Goal: Task Accomplishment & Management: Use online tool/utility

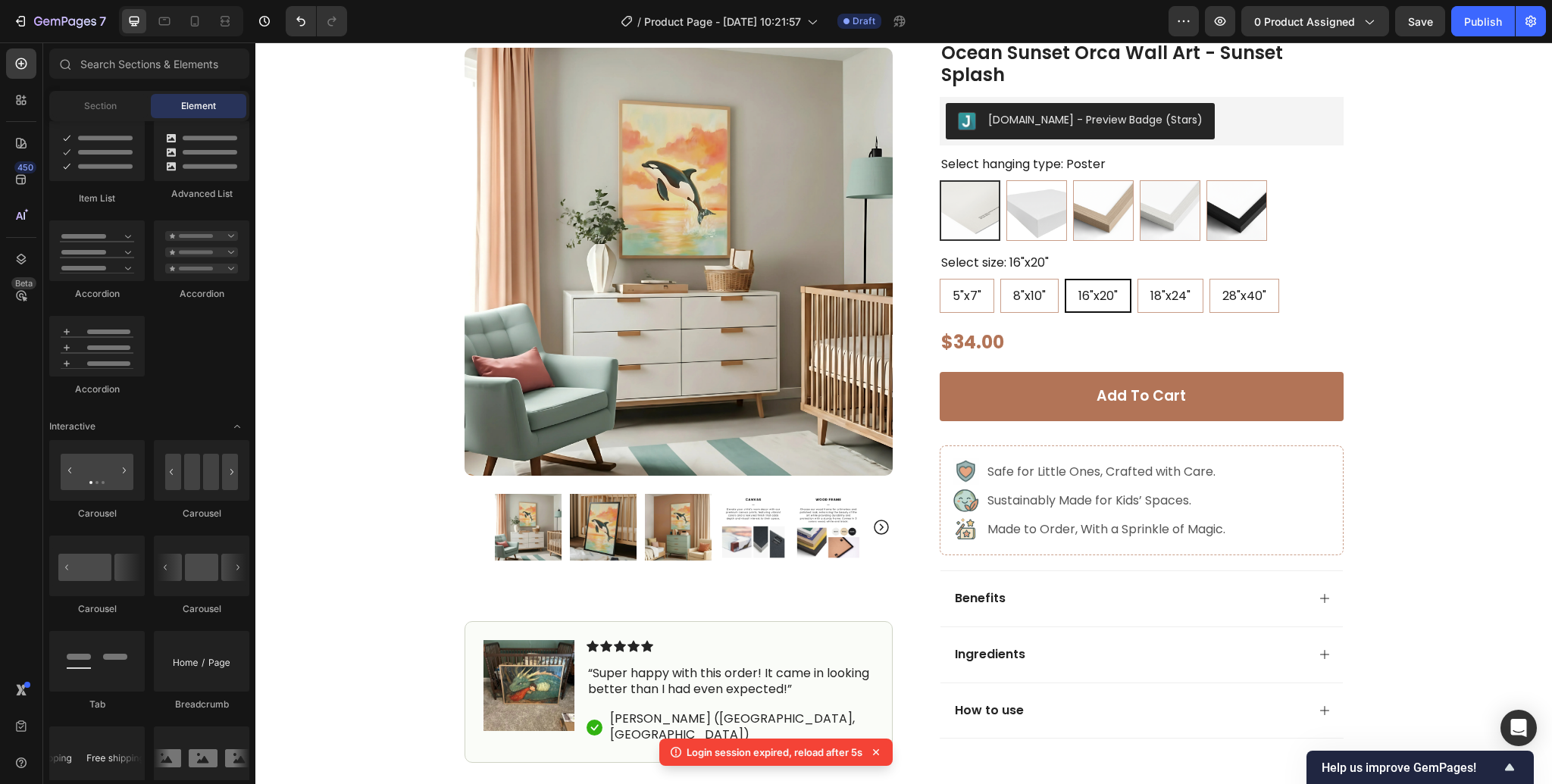
scroll to position [97, 0]
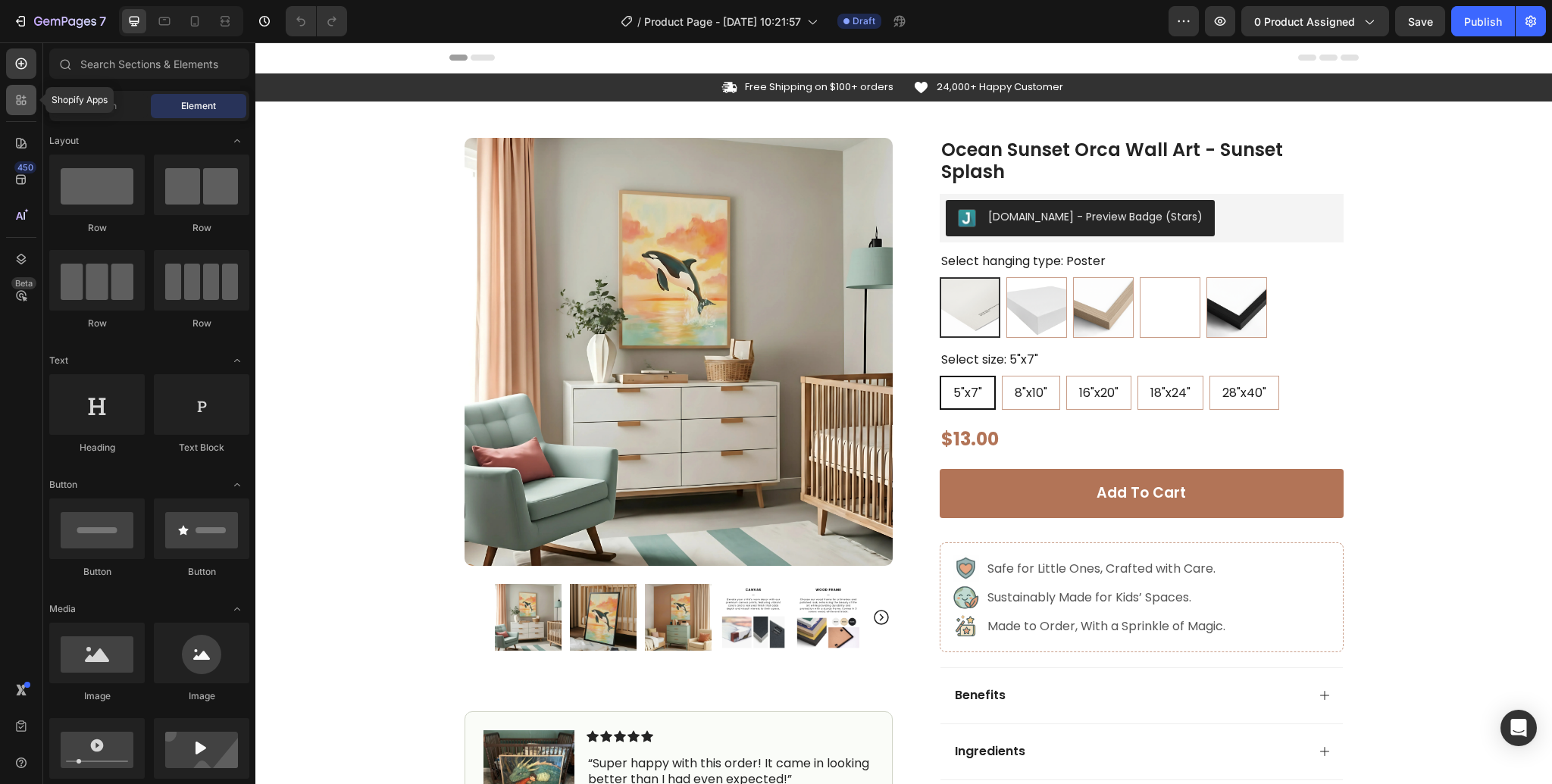
click at [26, 94] on icon at bounding box center [20, 100] width 15 height 15
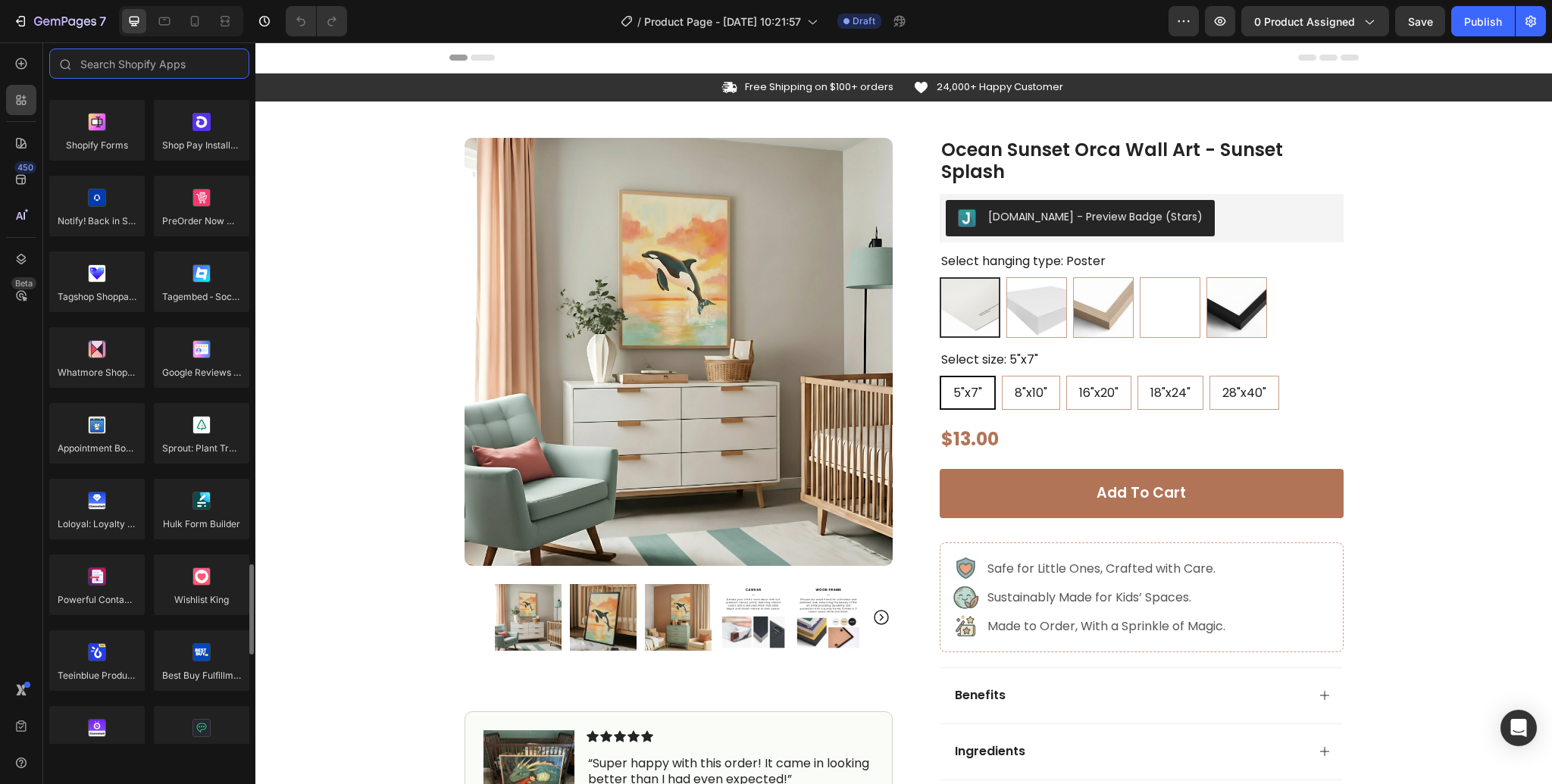
scroll to position [3459, 0]
click at [145, 61] on input "text" at bounding box center [149, 64] width 200 height 31
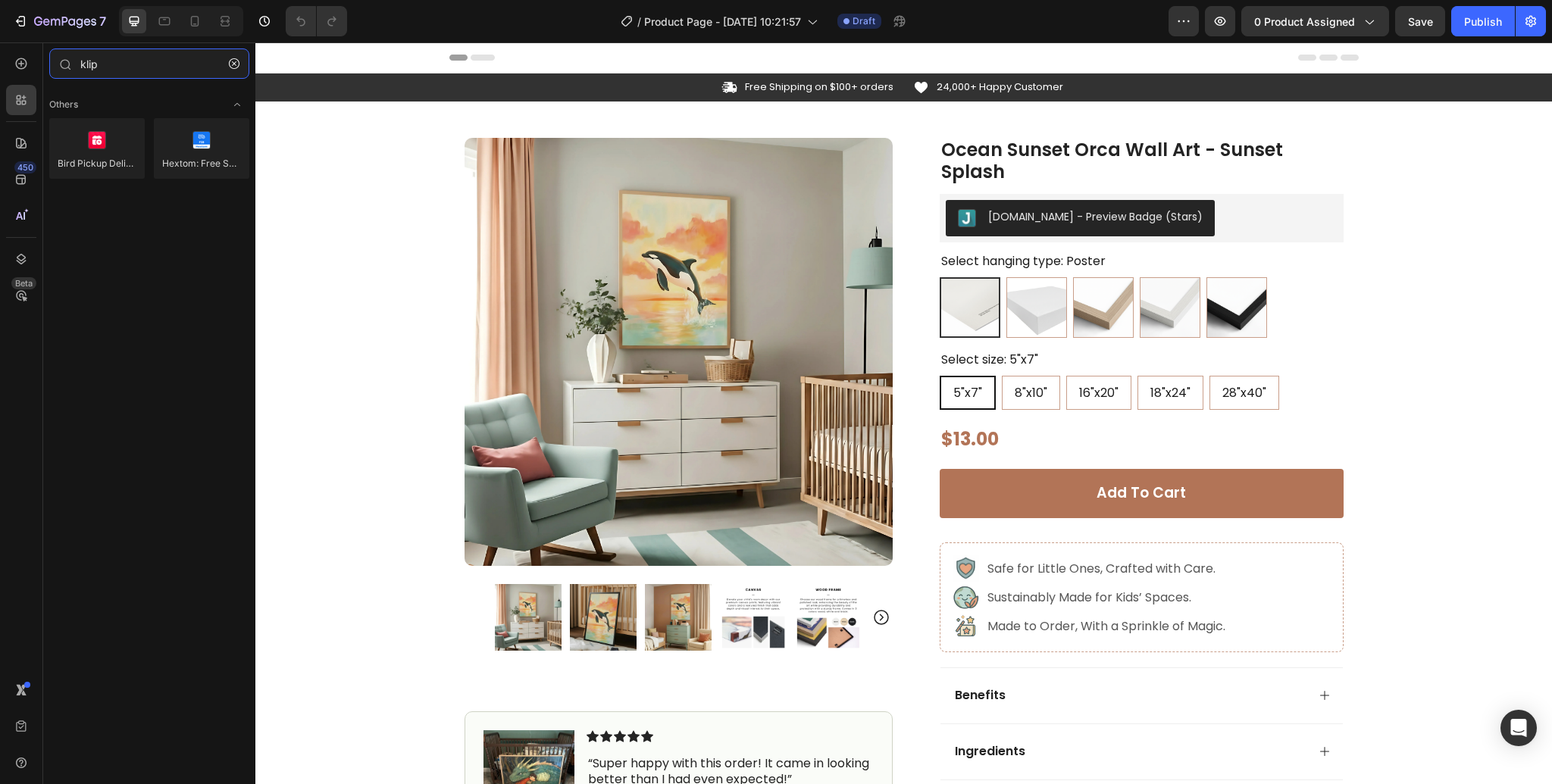
type input "klip"
click at [238, 64] on icon "button" at bounding box center [233, 63] width 10 height 10
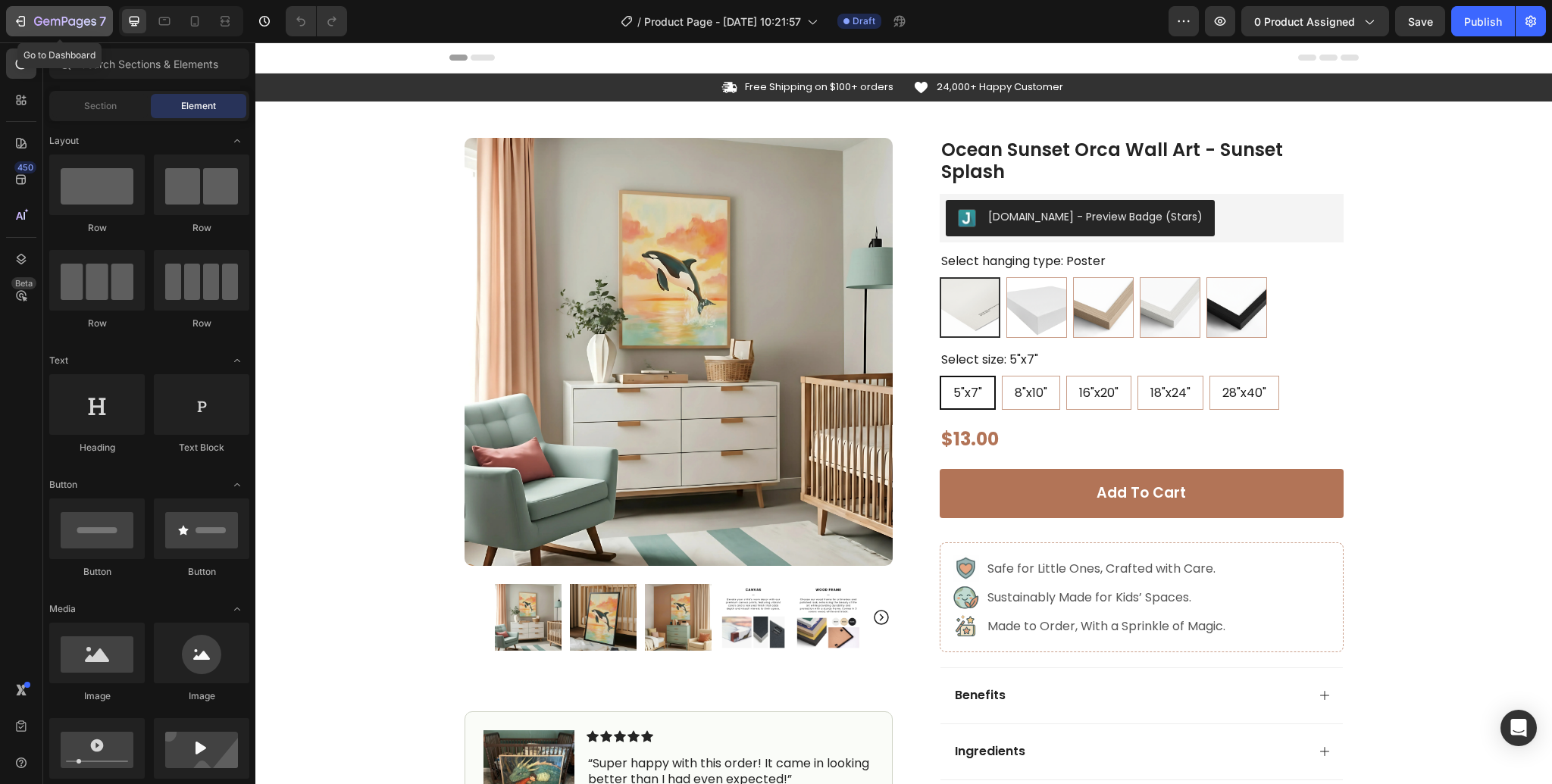
click at [25, 22] on icon "button" at bounding box center [20, 20] width 15 height 15
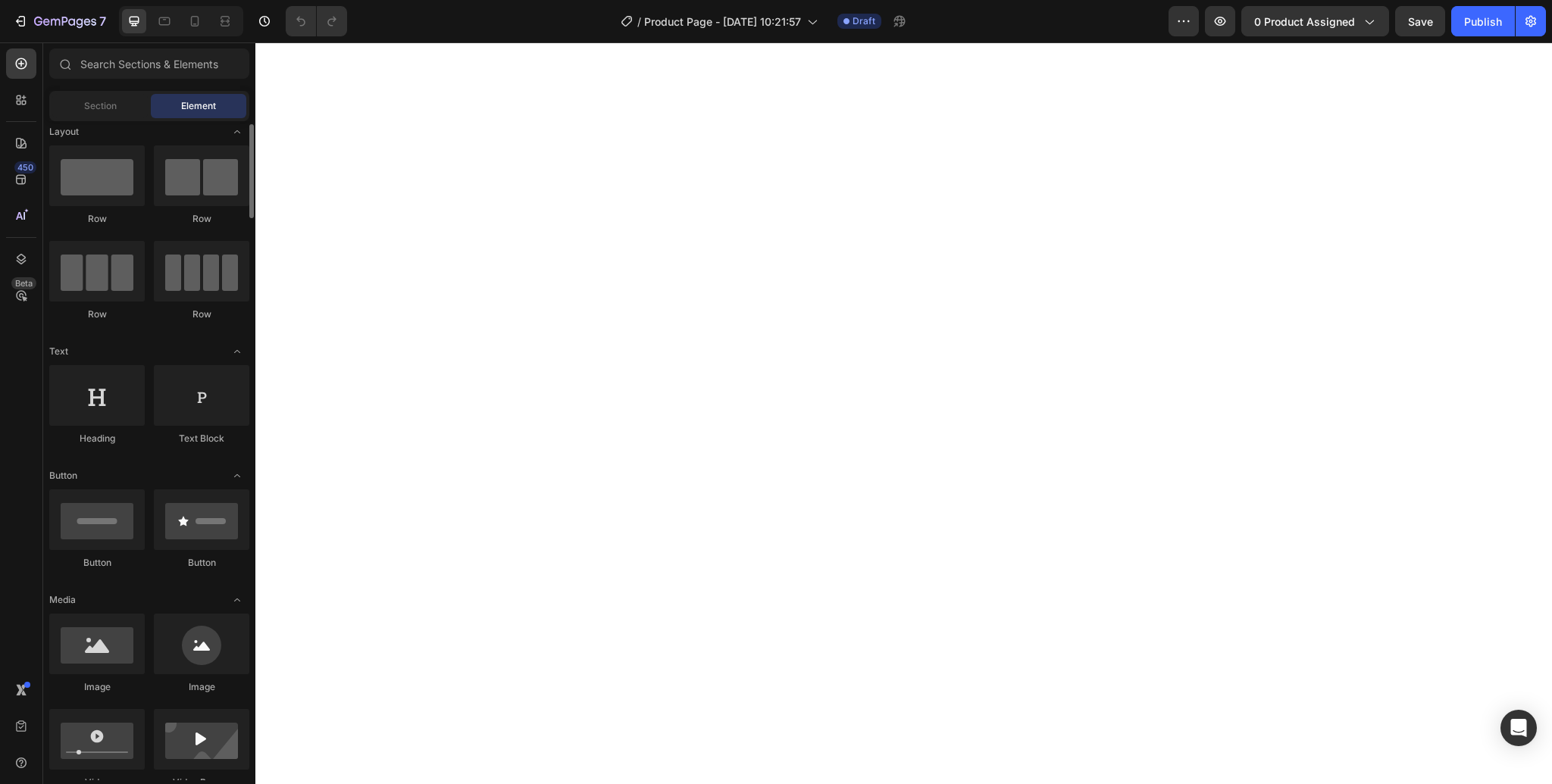
scroll to position [13, 0]
click at [84, 102] on span "Section" at bounding box center [100, 105] width 32 height 13
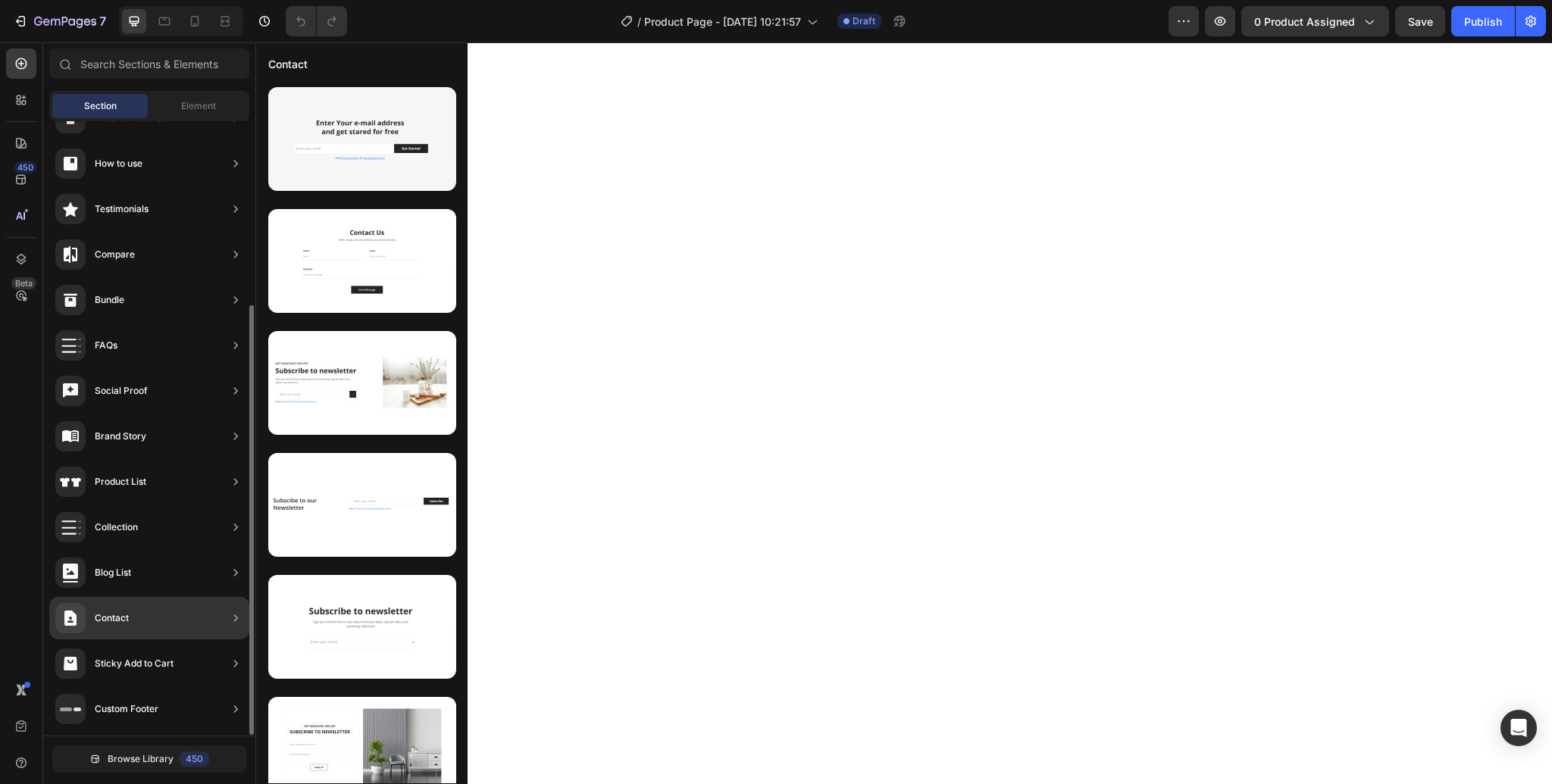
scroll to position [0, 0]
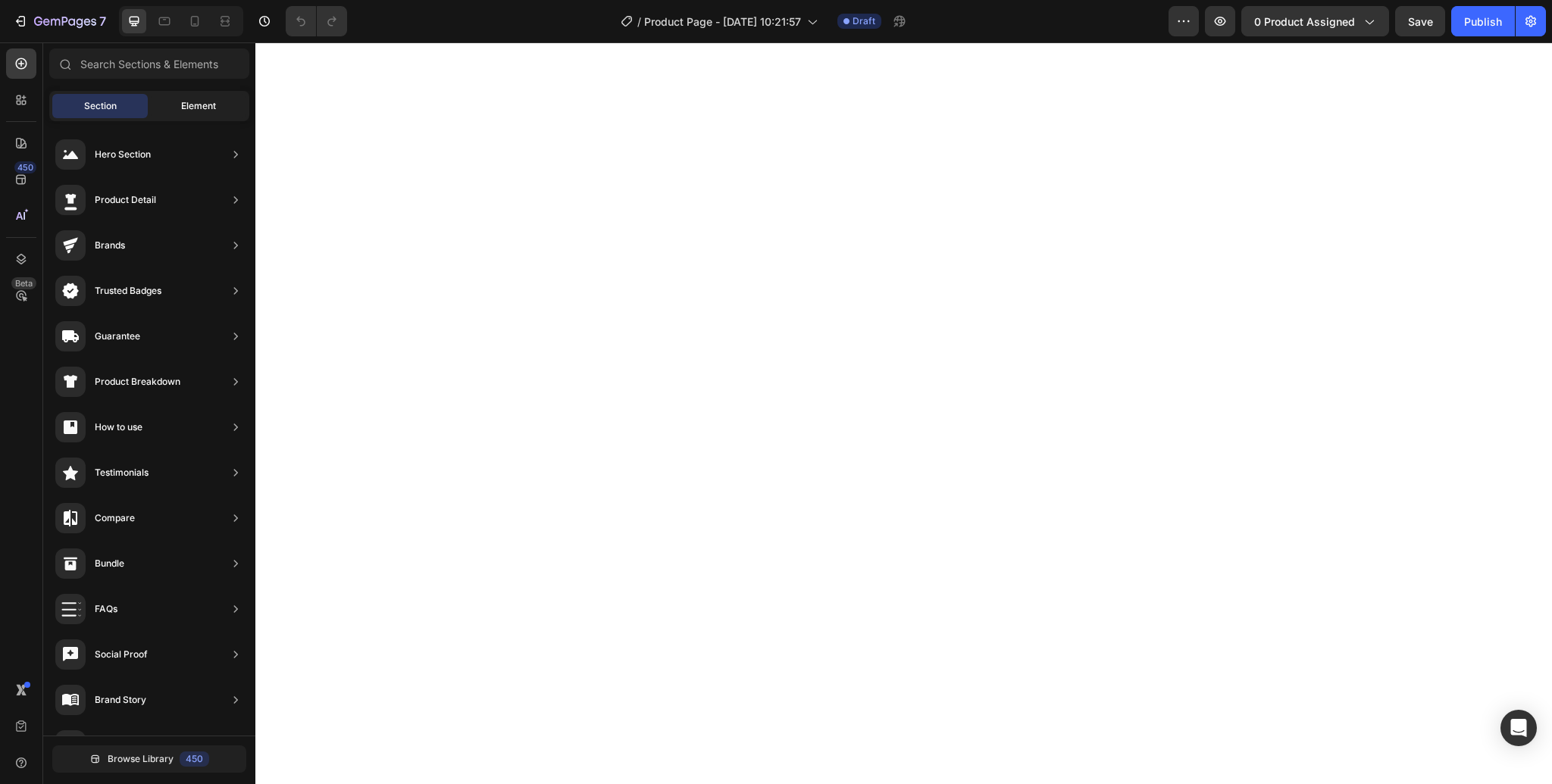
click at [194, 97] on div "Element" at bounding box center [198, 106] width 95 height 24
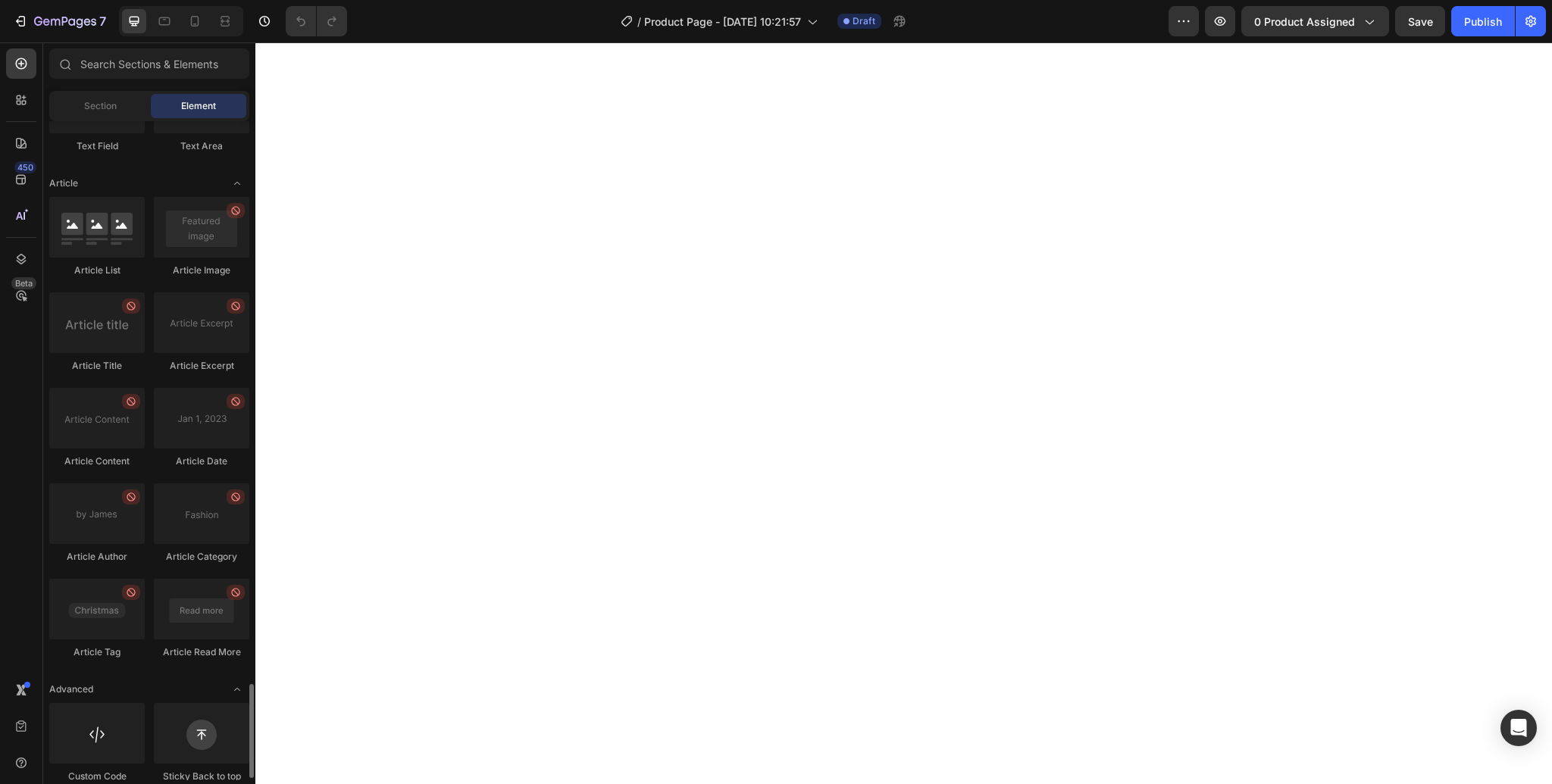
scroll to position [3929, 0]
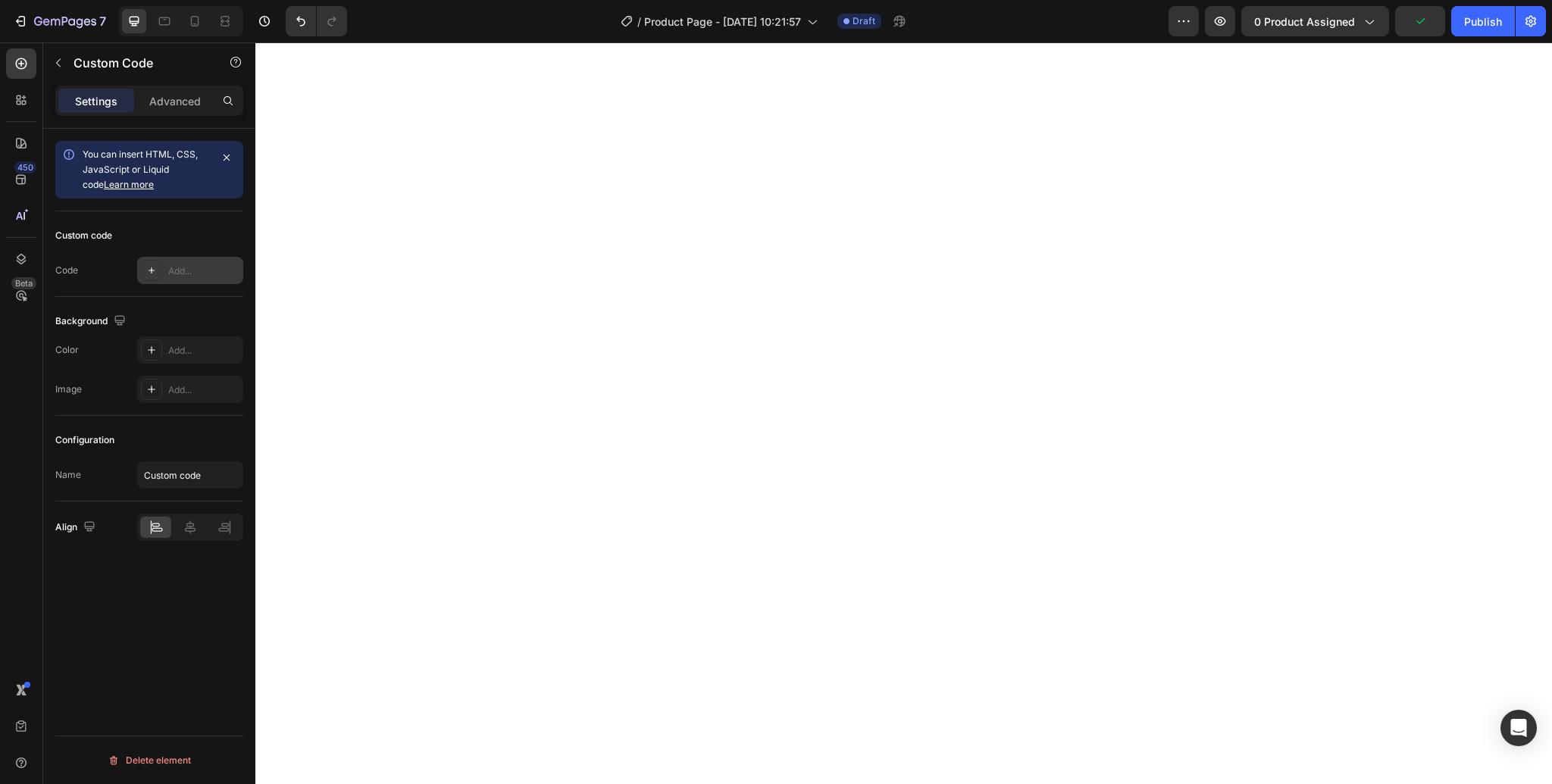
click at [153, 272] on icon at bounding box center [151, 269] width 12 height 12
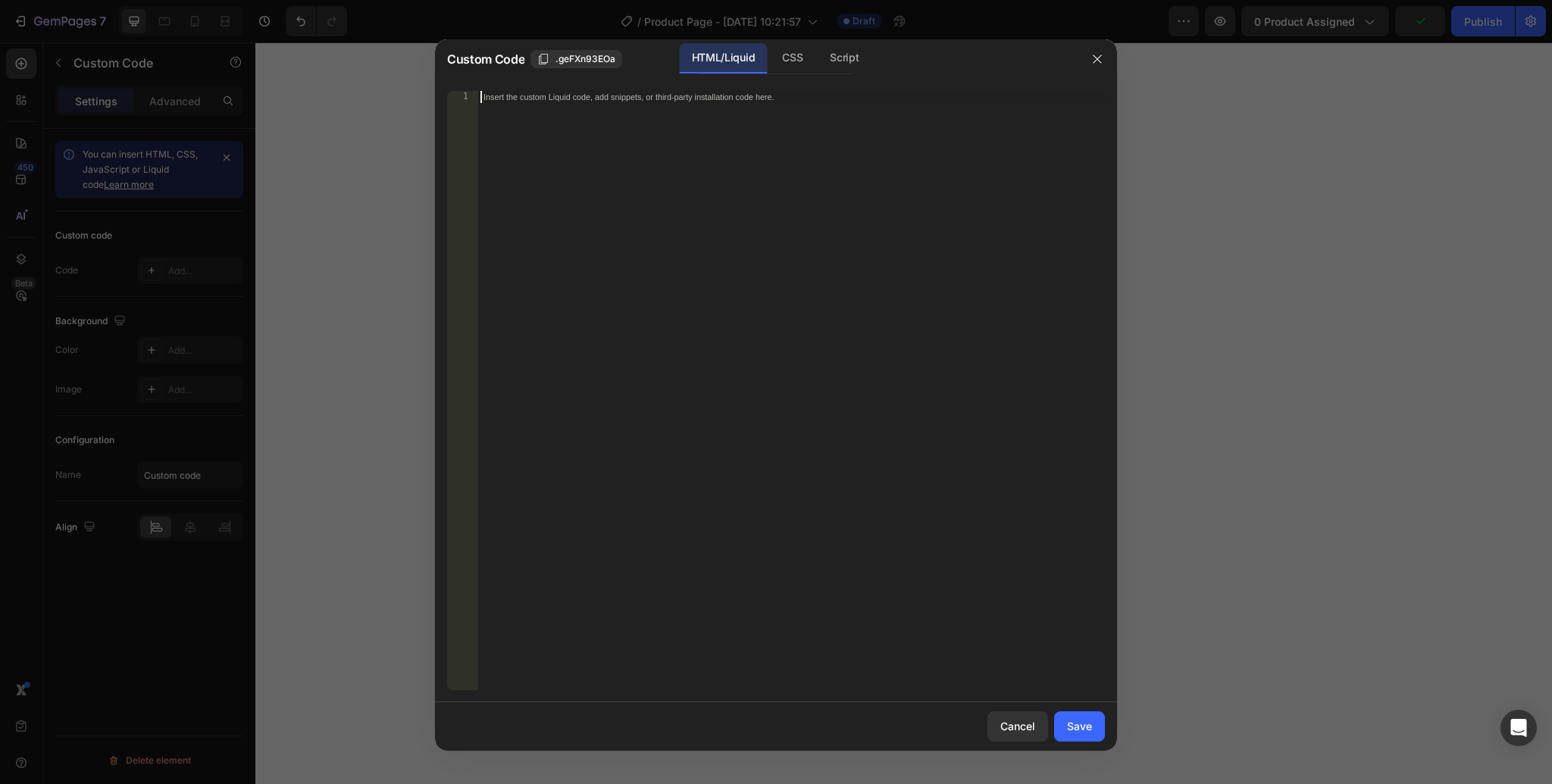
click at [775, 130] on div "Insert the custom Liquid code, add snippets, or third-party installation code h…" at bounding box center [791, 403] width 627 height 624
paste textarea "<div class="elsklip-coupon-box" data-product-id="{{ [DOMAIN_NAME] }}"></div>"
type textarea "<div class="elsklip-coupon-box" data-product-id="{{ [DOMAIN_NAME] }}"></div>"
click at [1088, 732] on div "Save" at bounding box center [1080, 726] width 25 height 16
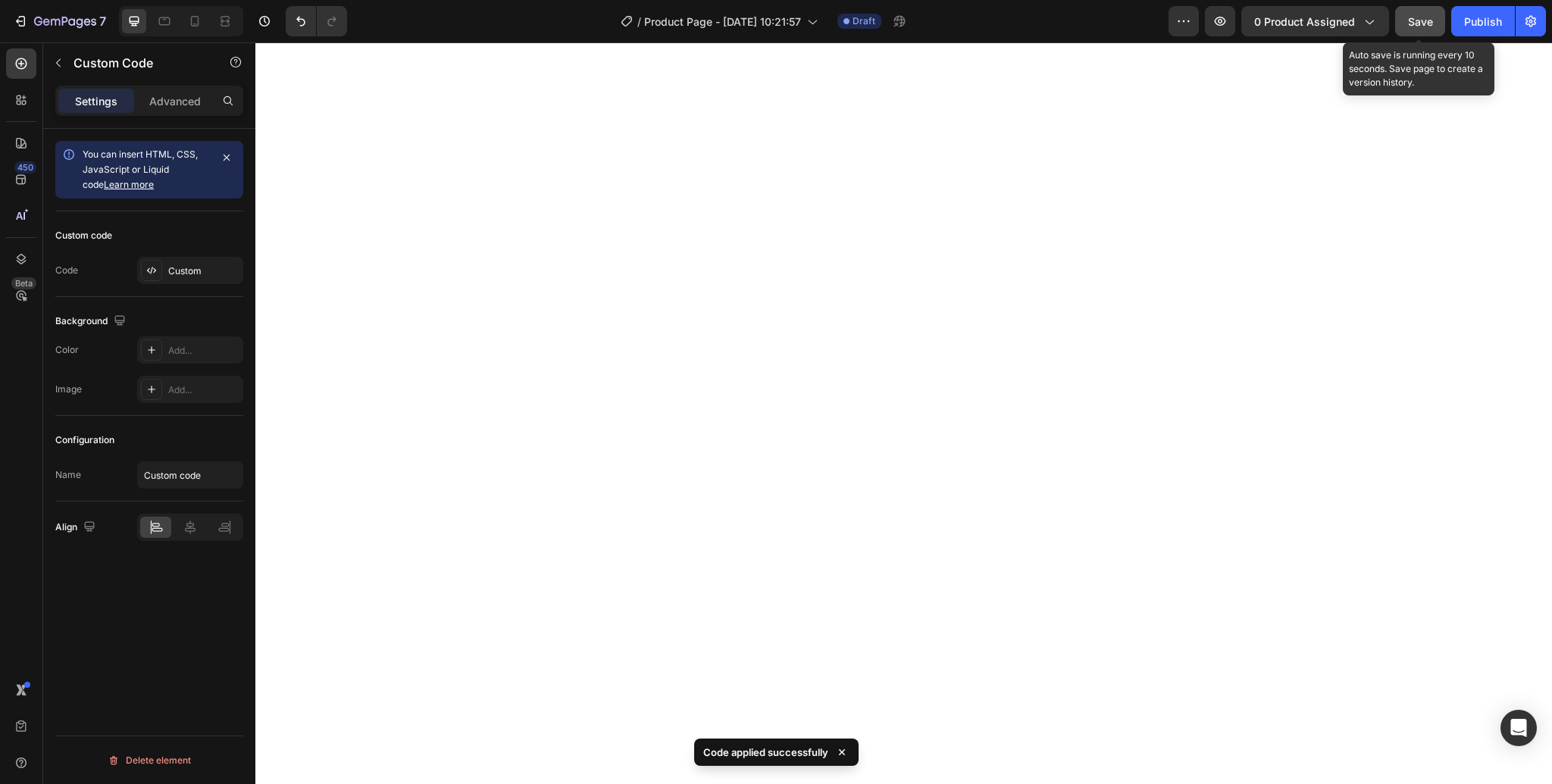
click at [1410, 27] on span "Save" at bounding box center [1420, 21] width 25 height 13
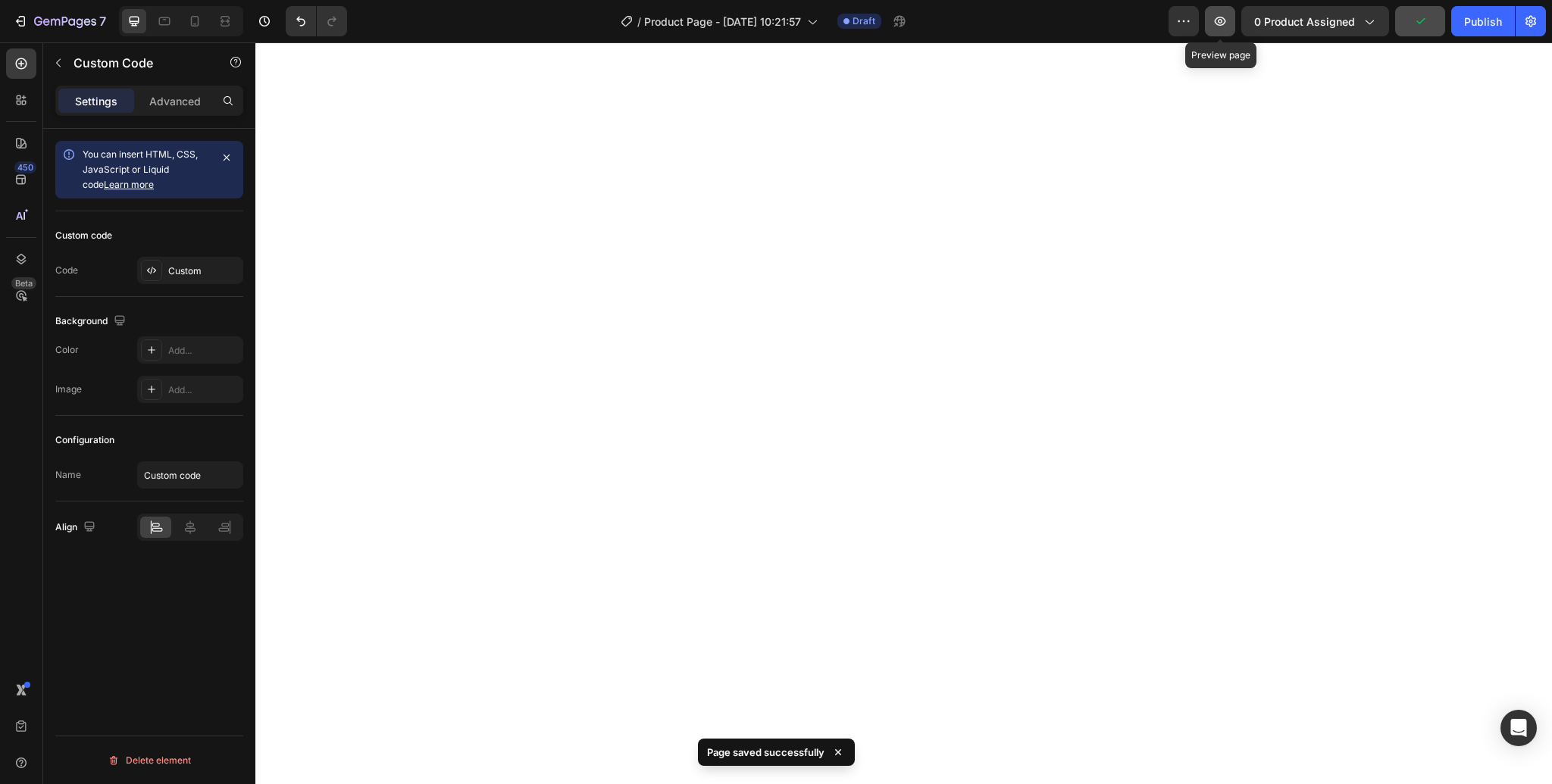
click at [1216, 19] on icon "button" at bounding box center [1220, 20] width 15 height 15
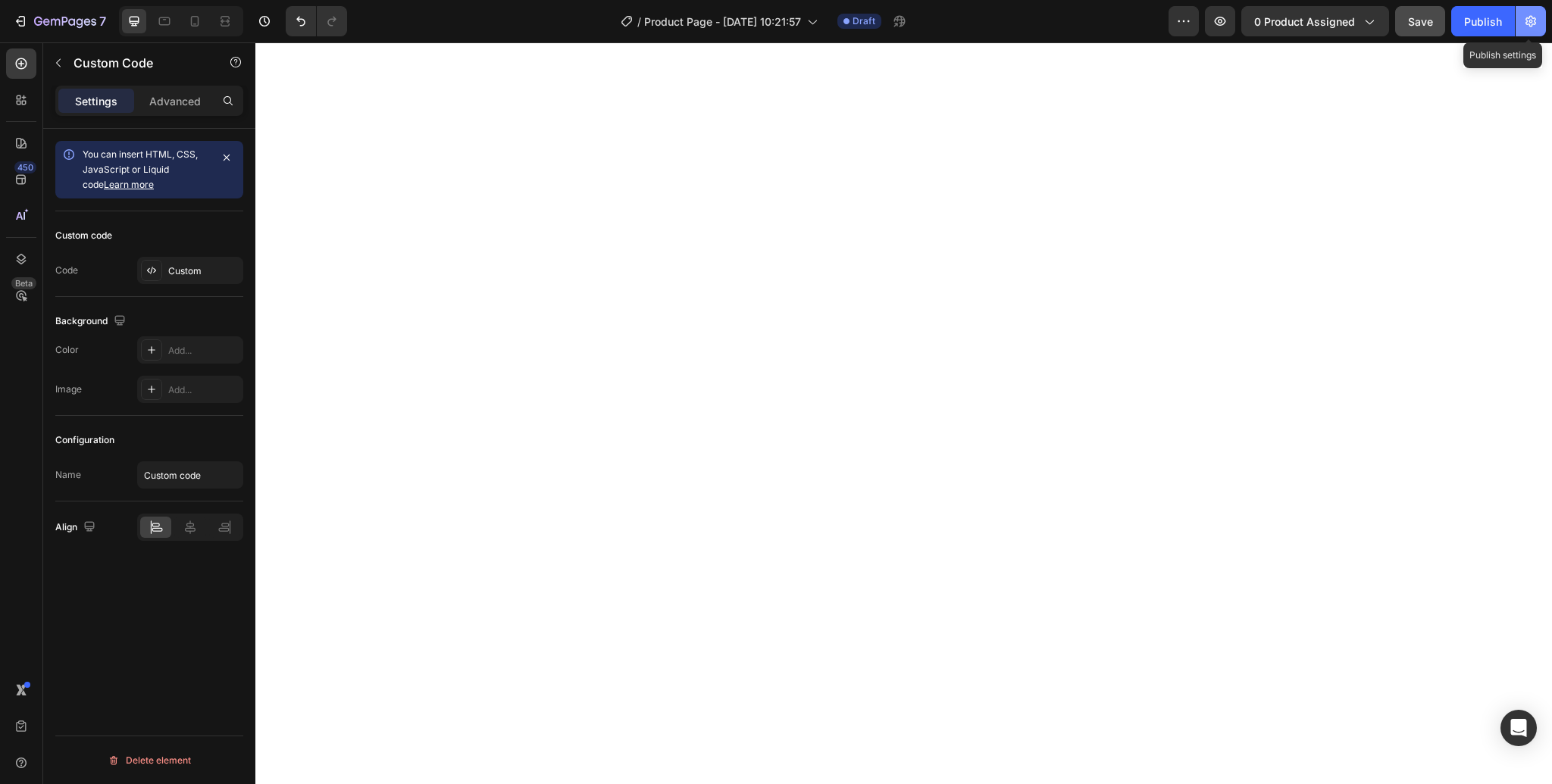
click at [1524, 23] on icon "button" at bounding box center [1530, 20] width 15 height 15
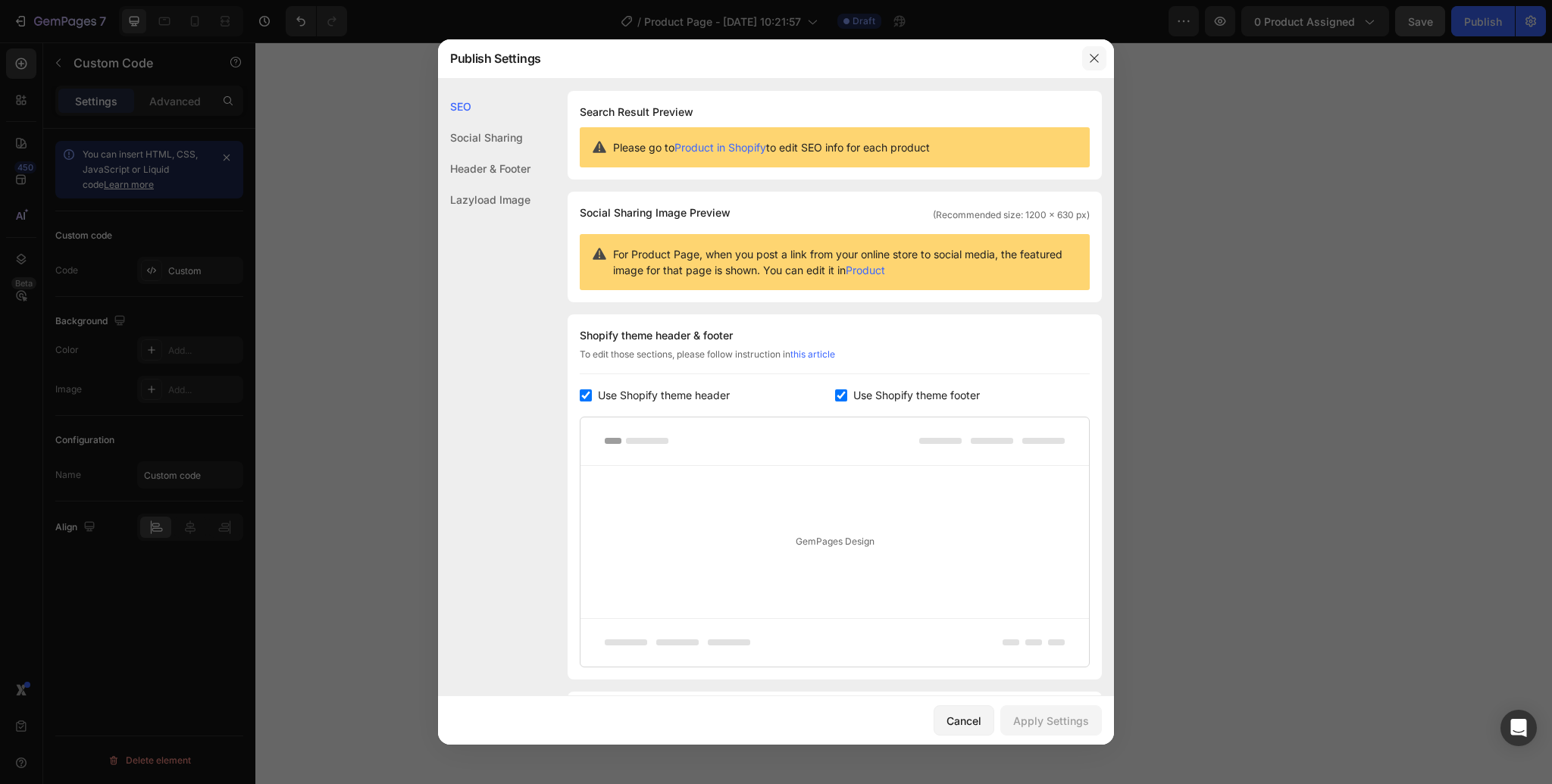
click at [1099, 58] on icon "button" at bounding box center [1094, 58] width 12 height 12
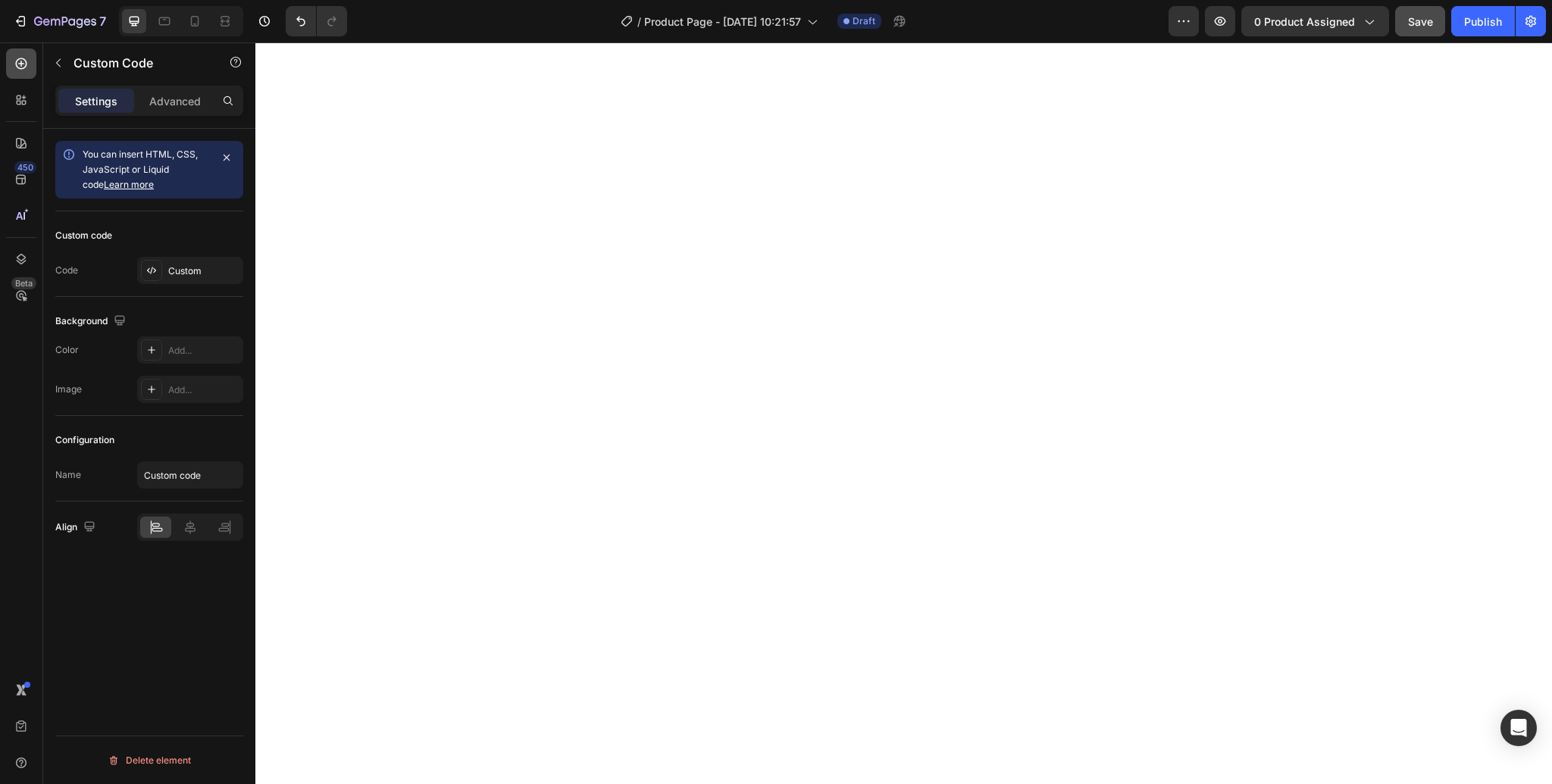
click at [24, 67] on icon at bounding box center [20, 63] width 15 height 15
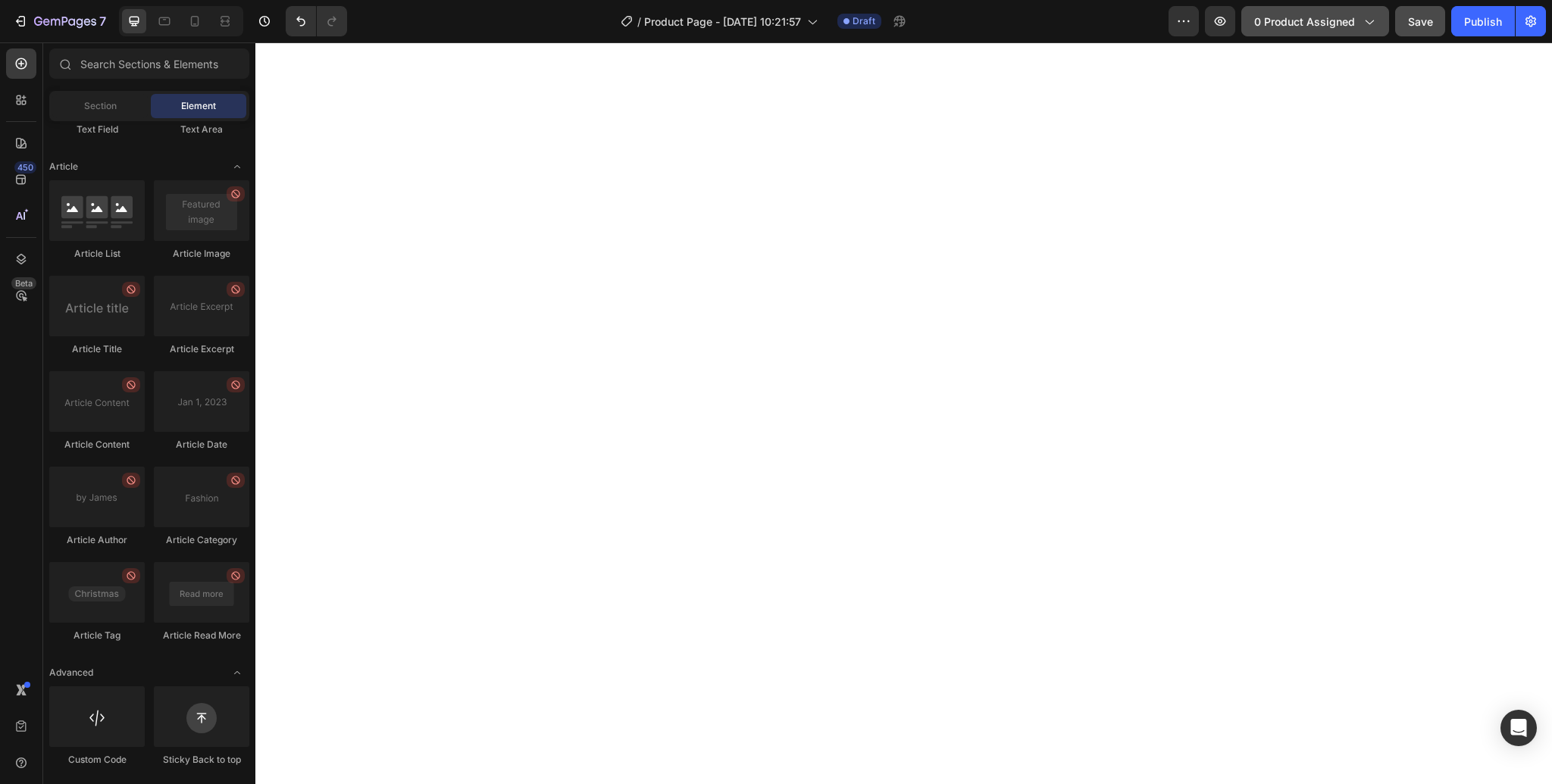
click at [1375, 24] on icon "button" at bounding box center [1368, 20] width 15 height 15
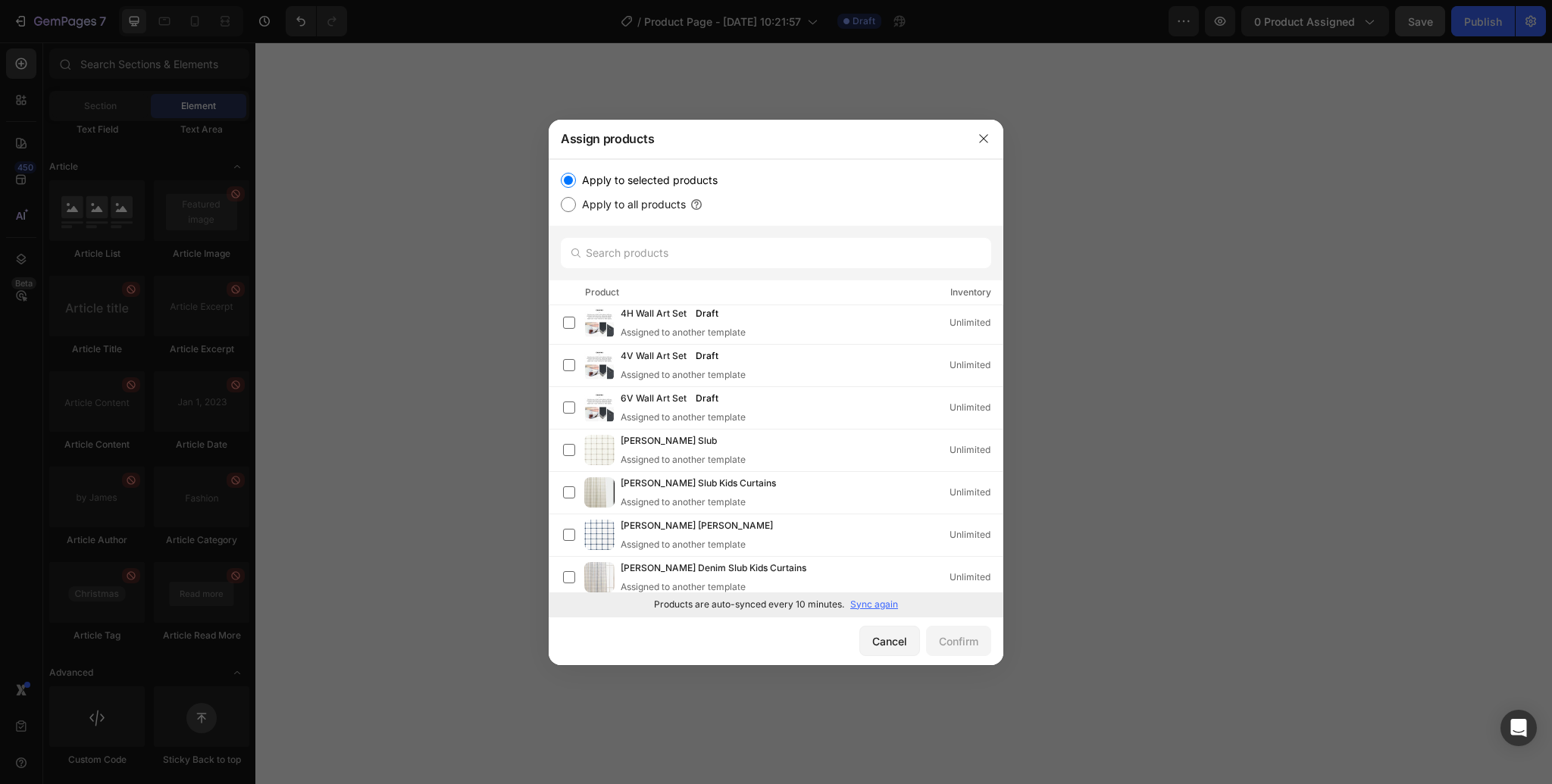
scroll to position [0, 0]
click at [985, 137] on icon "button" at bounding box center [983, 138] width 9 height 9
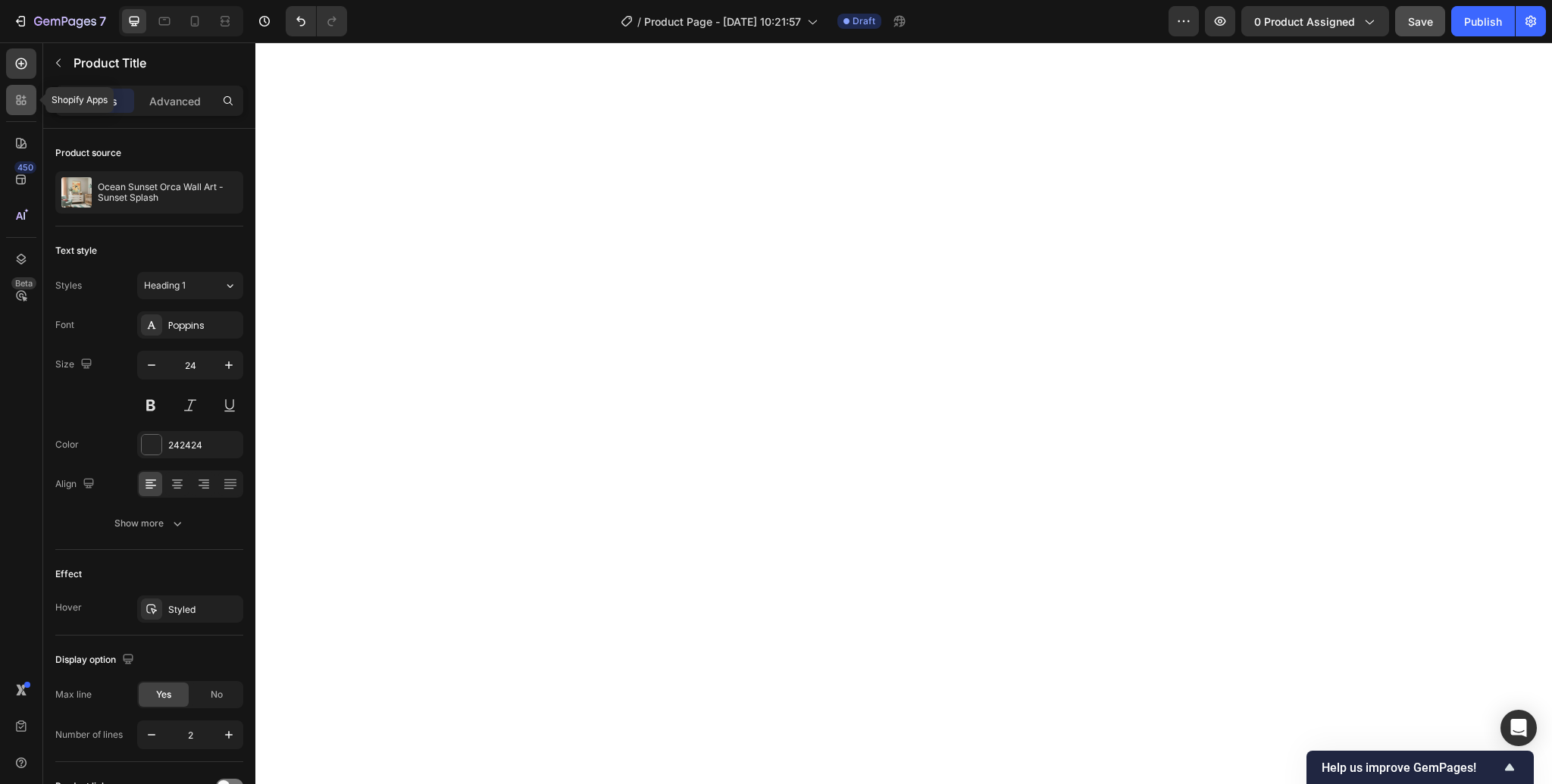
click at [24, 105] on icon at bounding box center [20, 100] width 15 height 15
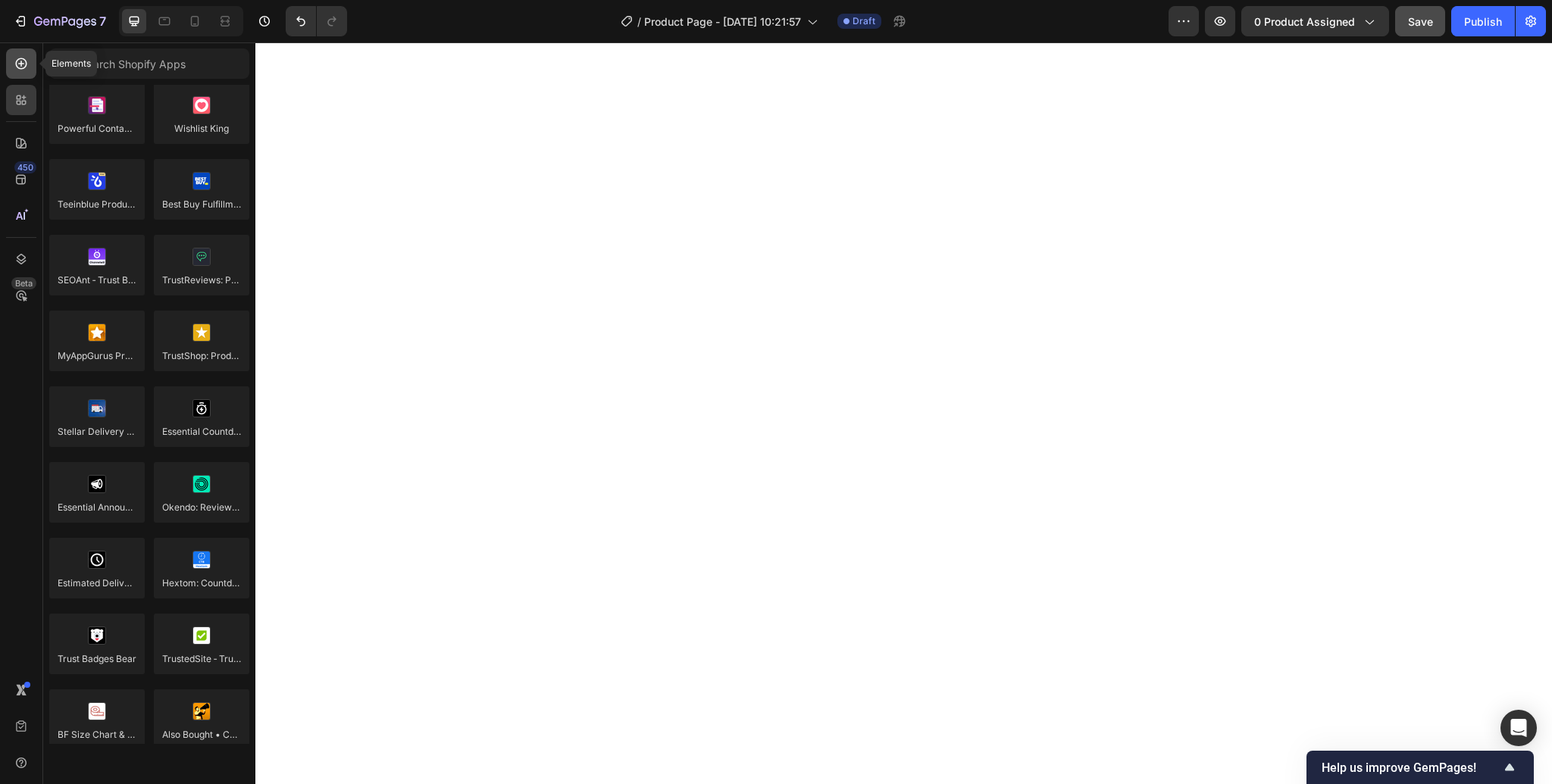
click at [23, 58] on icon at bounding box center [20, 63] width 15 height 15
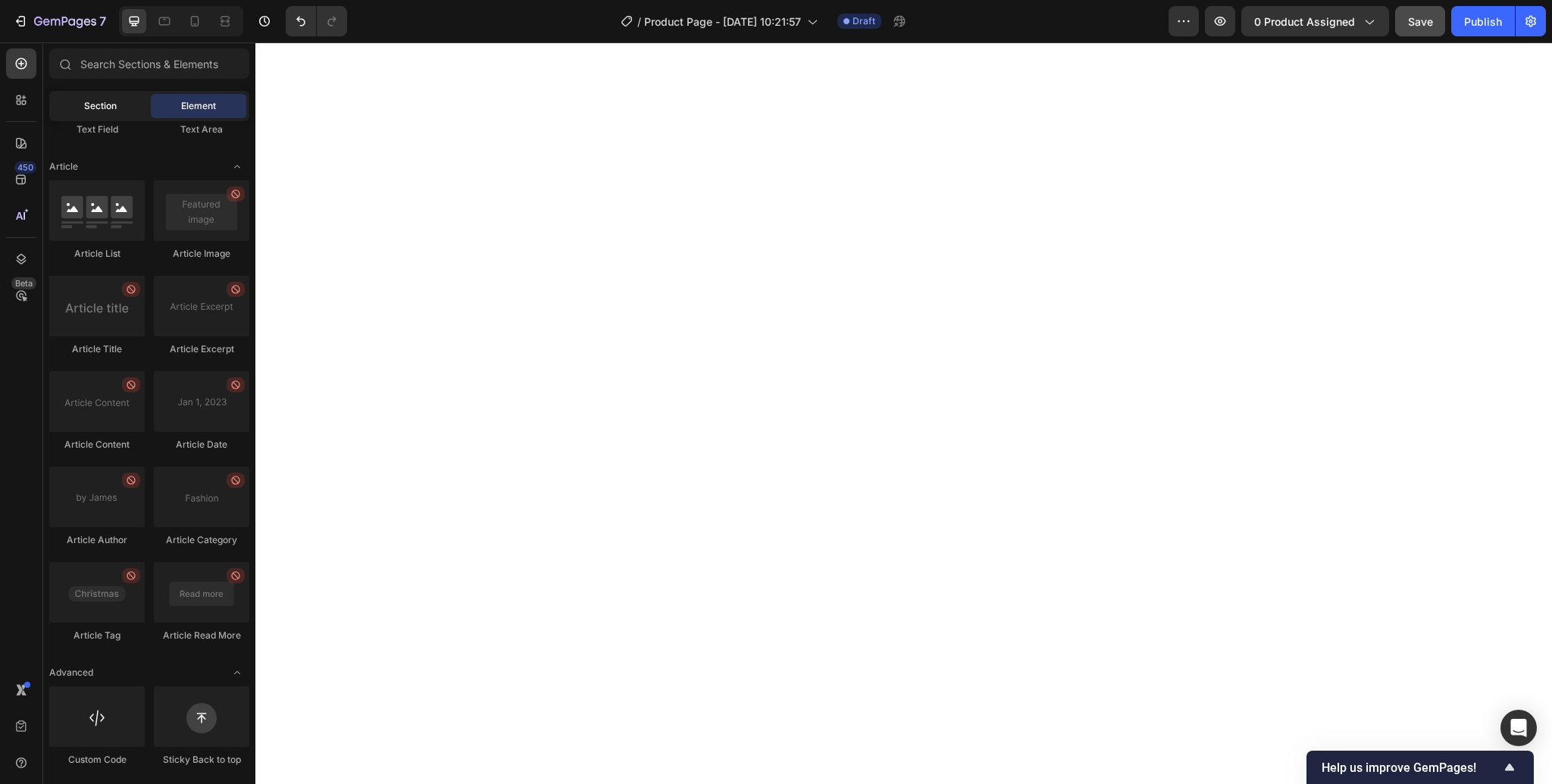
click at [116, 105] on div "Section" at bounding box center [100, 106] width 95 height 24
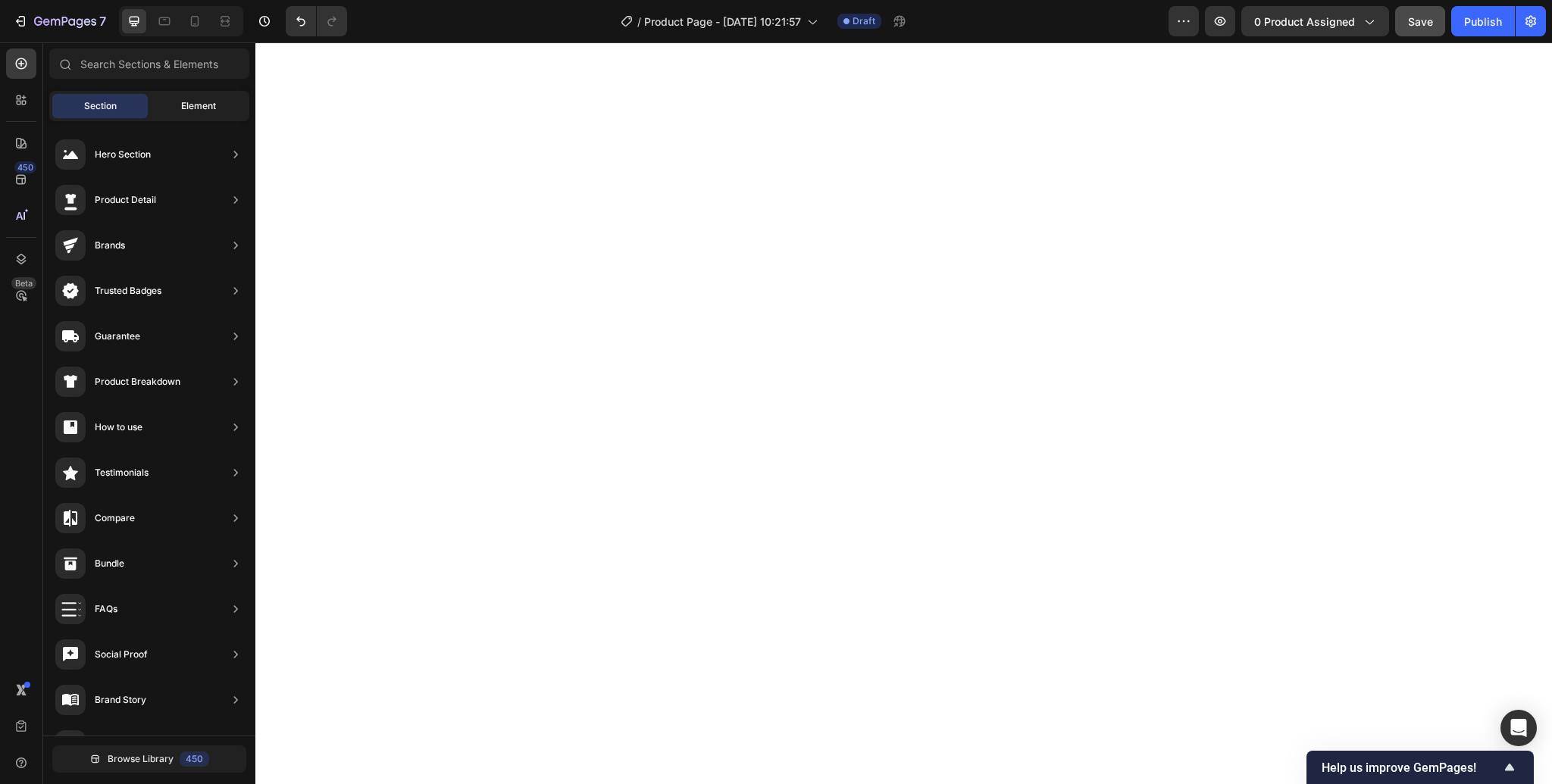
click at [187, 109] on span "Element" at bounding box center [198, 105] width 35 height 13
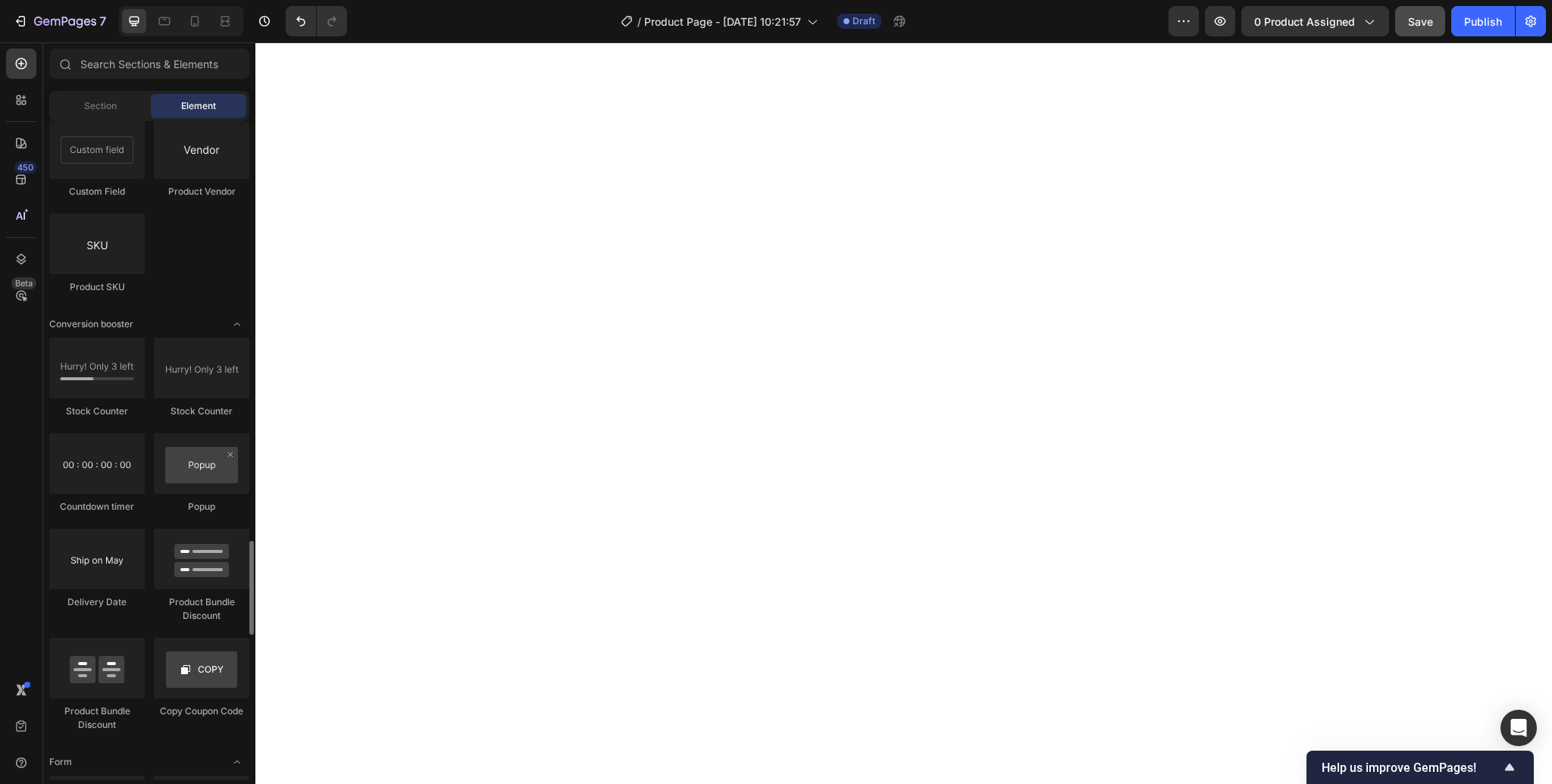
scroll to position [2372, 0]
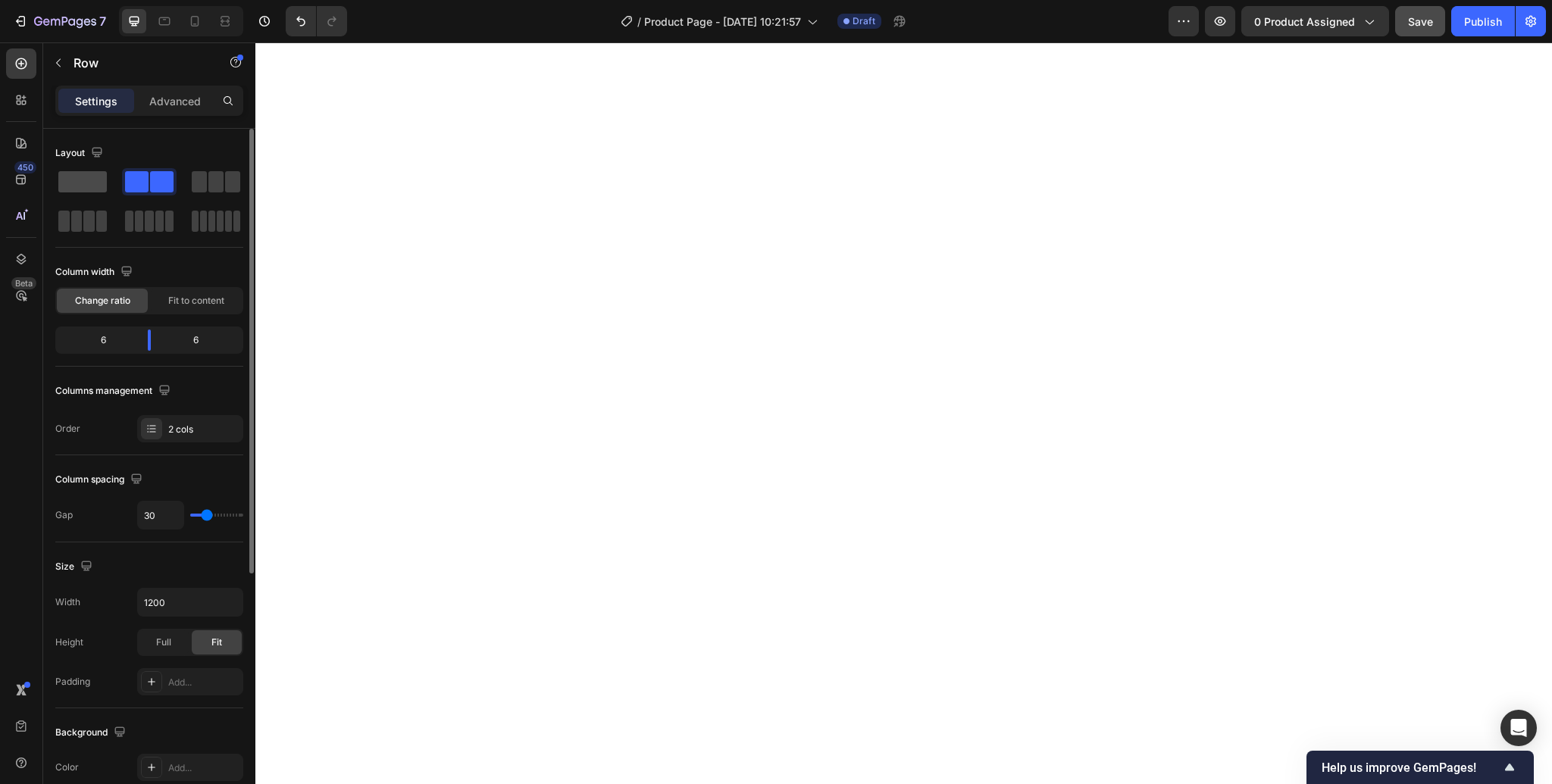
click at [75, 188] on span at bounding box center [83, 181] width 49 height 21
click at [20, 67] on icon at bounding box center [20, 63] width 15 height 15
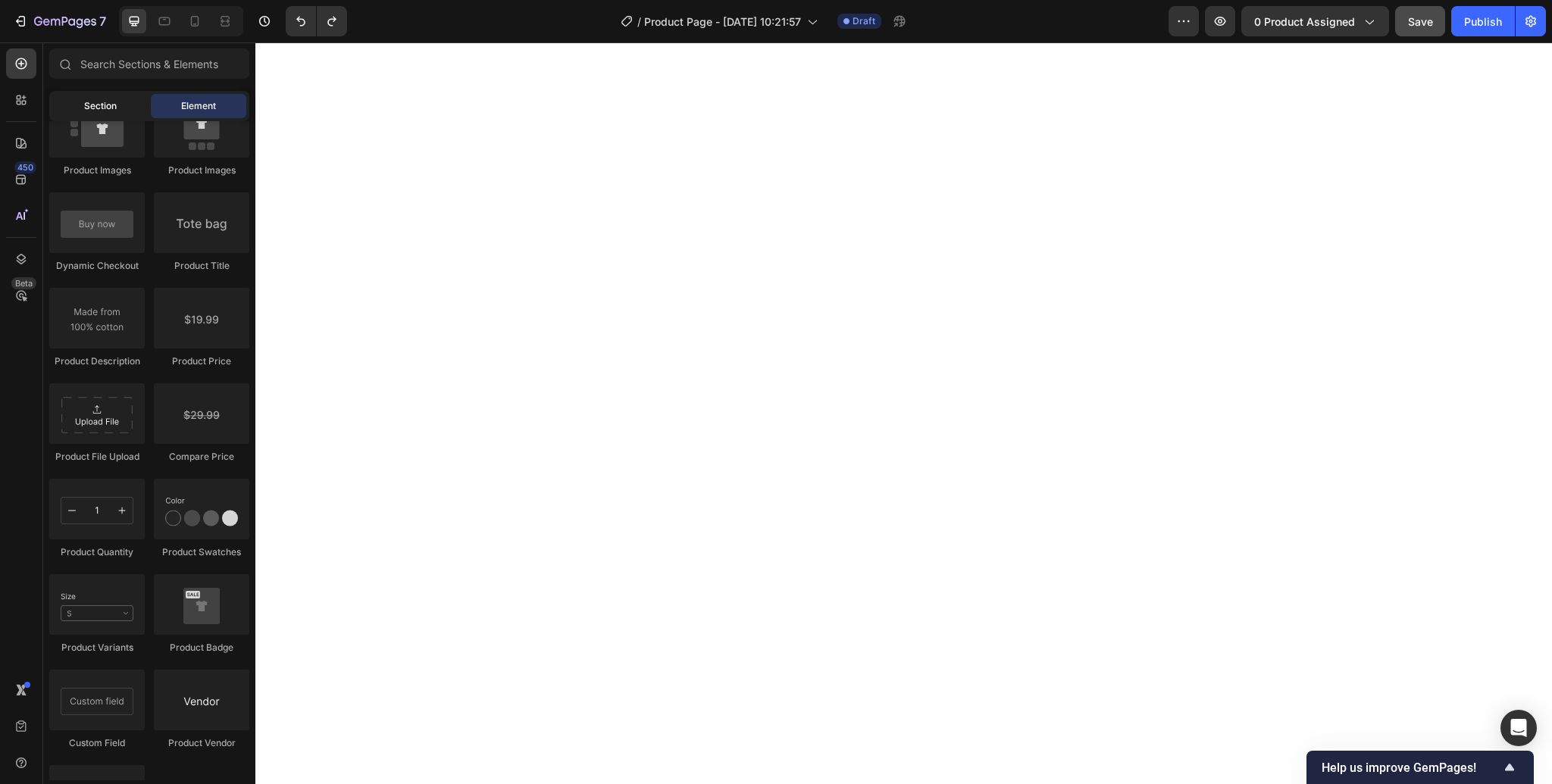
click at [101, 108] on span "Section" at bounding box center [100, 105] width 32 height 13
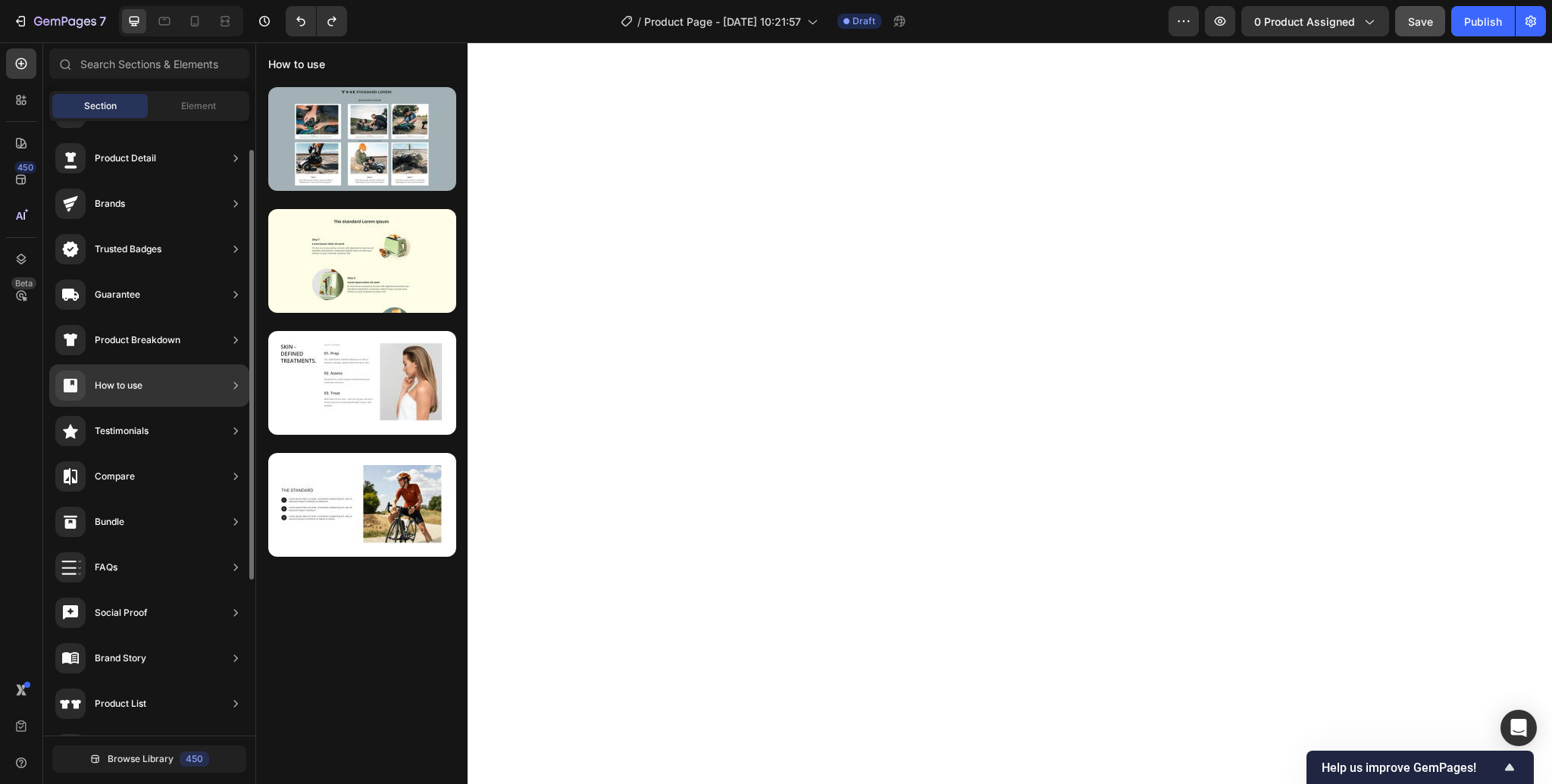
scroll to position [0, 0]
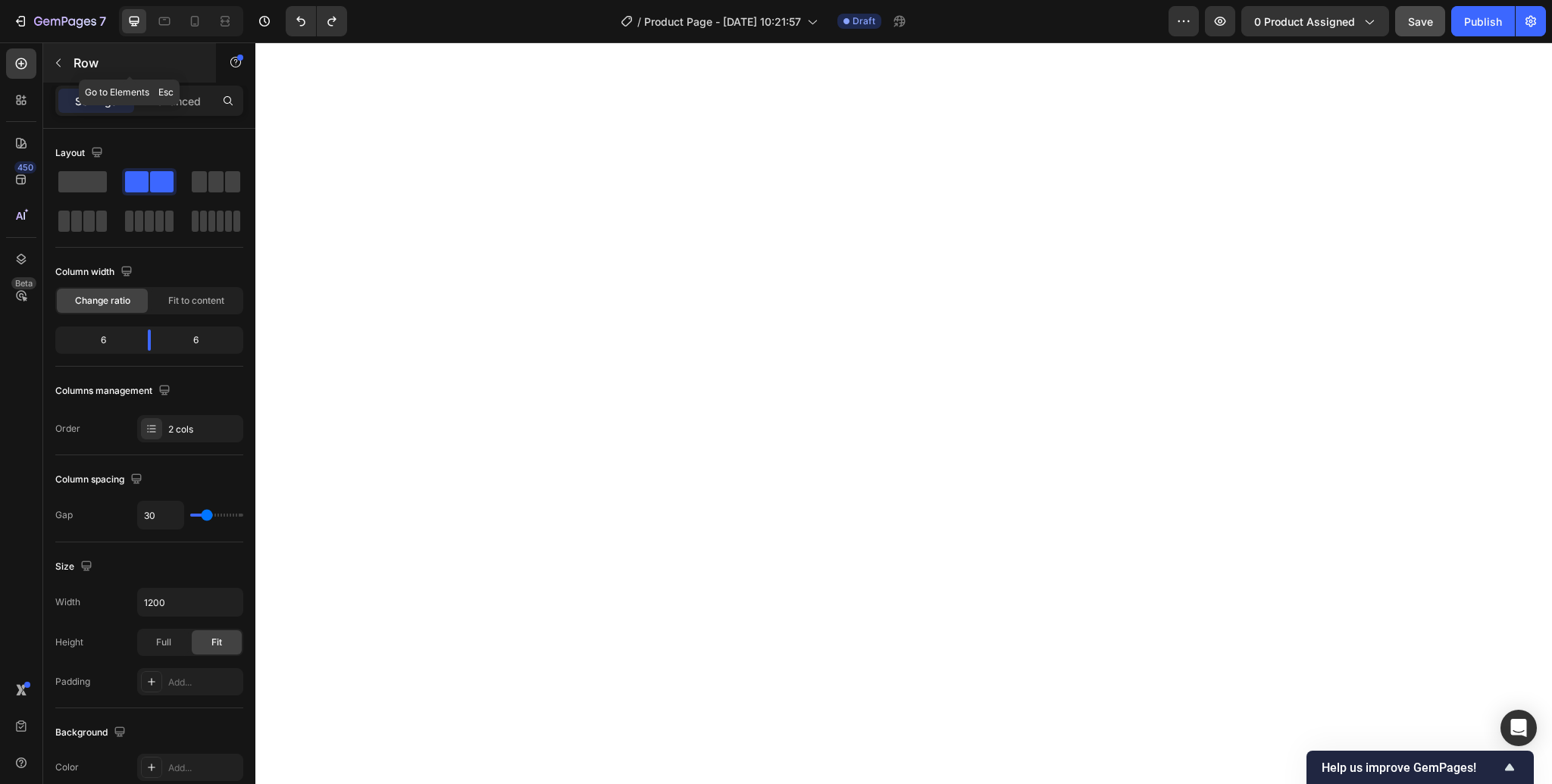
click at [61, 66] on icon "button" at bounding box center [58, 62] width 12 height 12
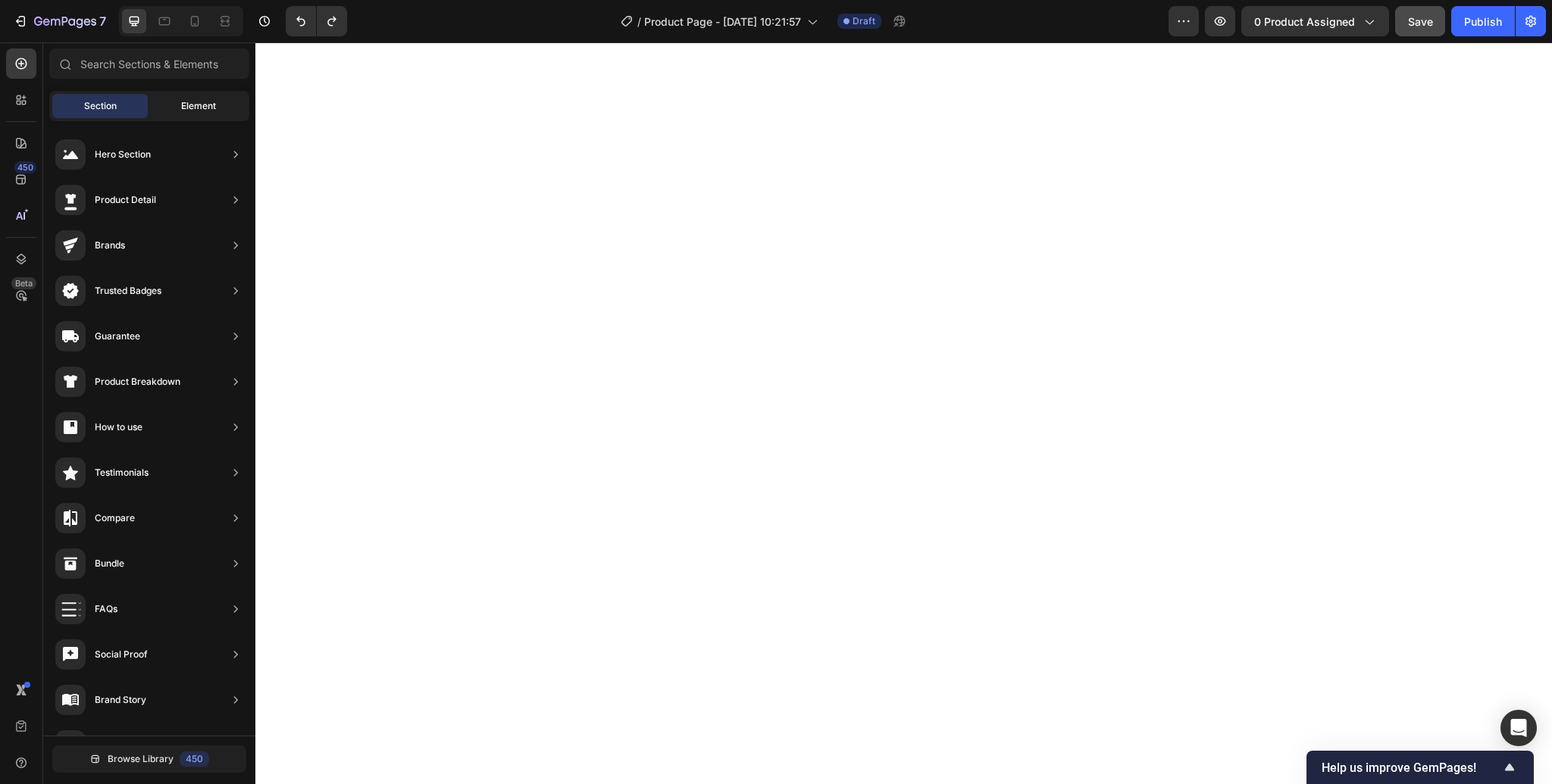
click at [200, 105] on span "Element" at bounding box center [198, 105] width 35 height 13
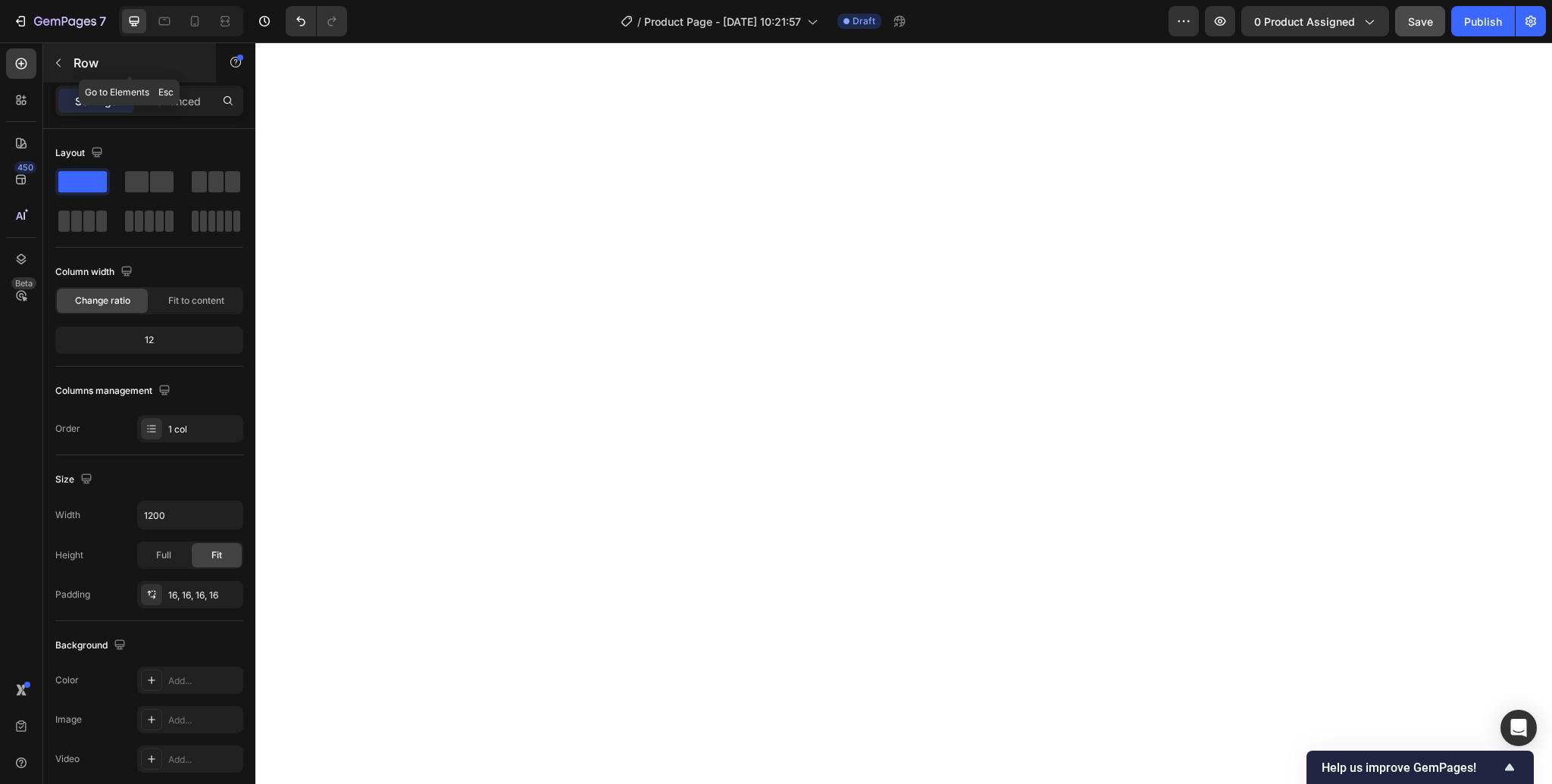
click at [59, 59] on icon "button" at bounding box center [58, 63] width 5 height 9
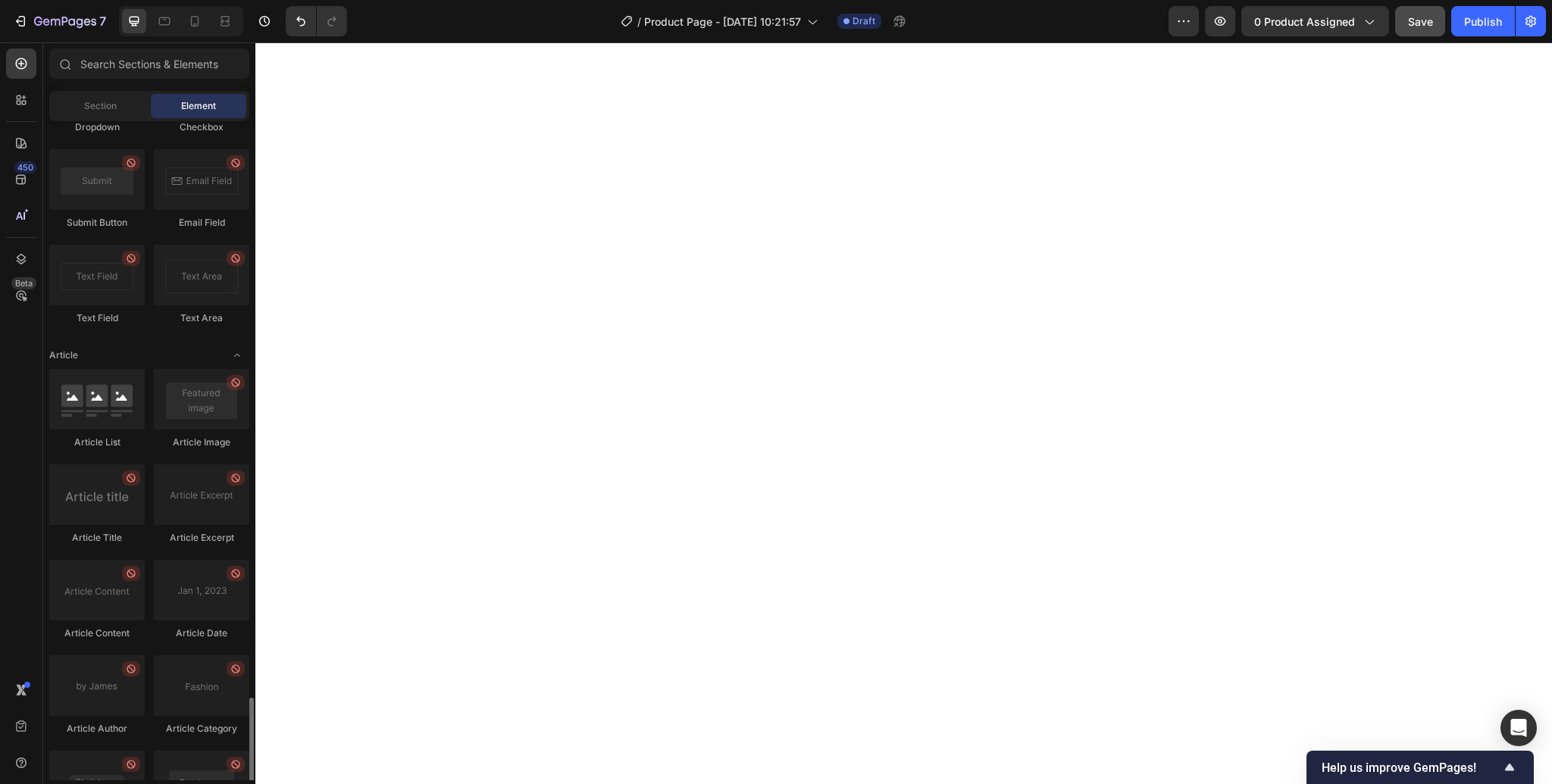
scroll to position [3929, 0]
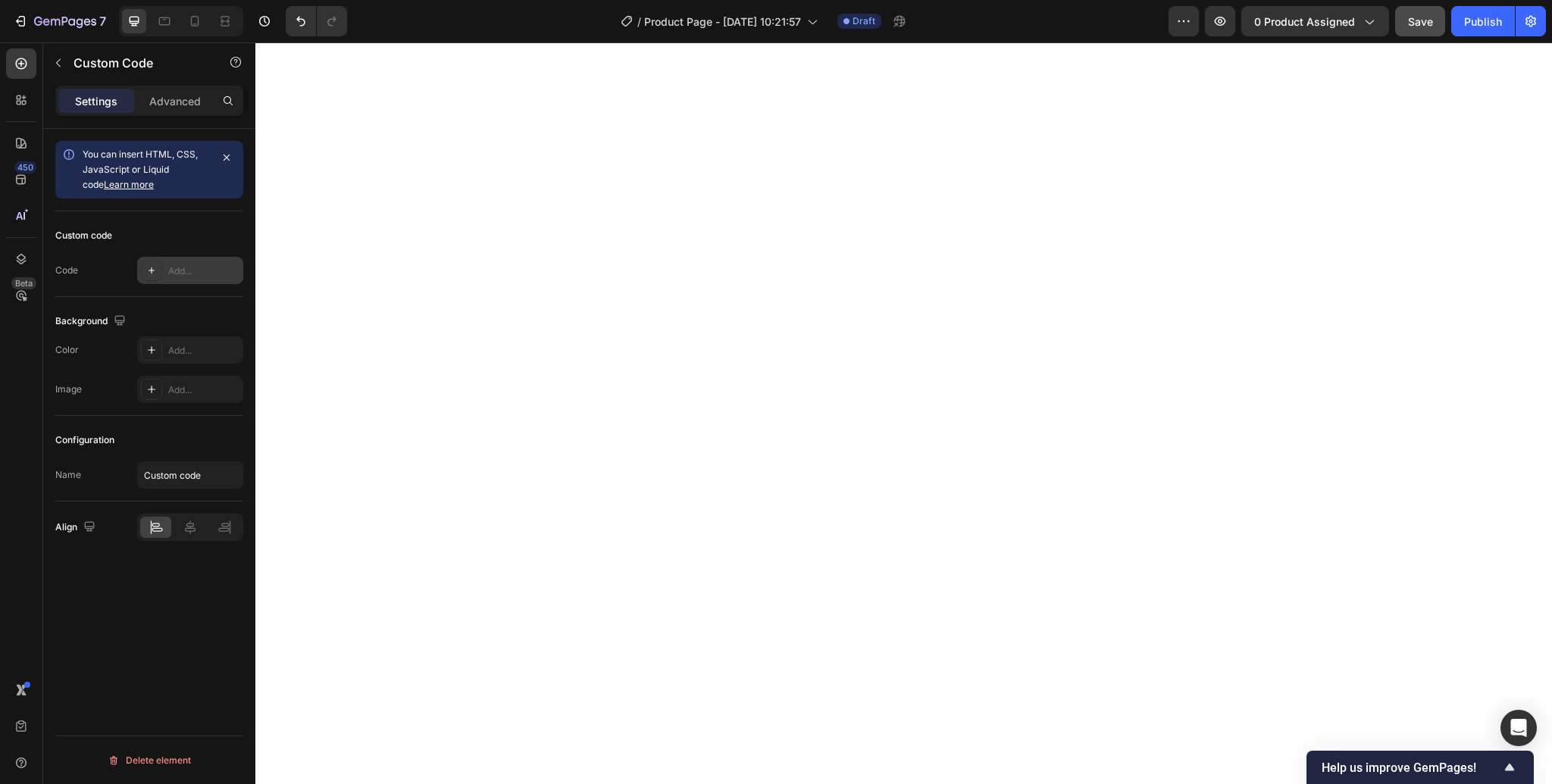
click at [152, 274] on icon at bounding box center [151, 269] width 12 height 12
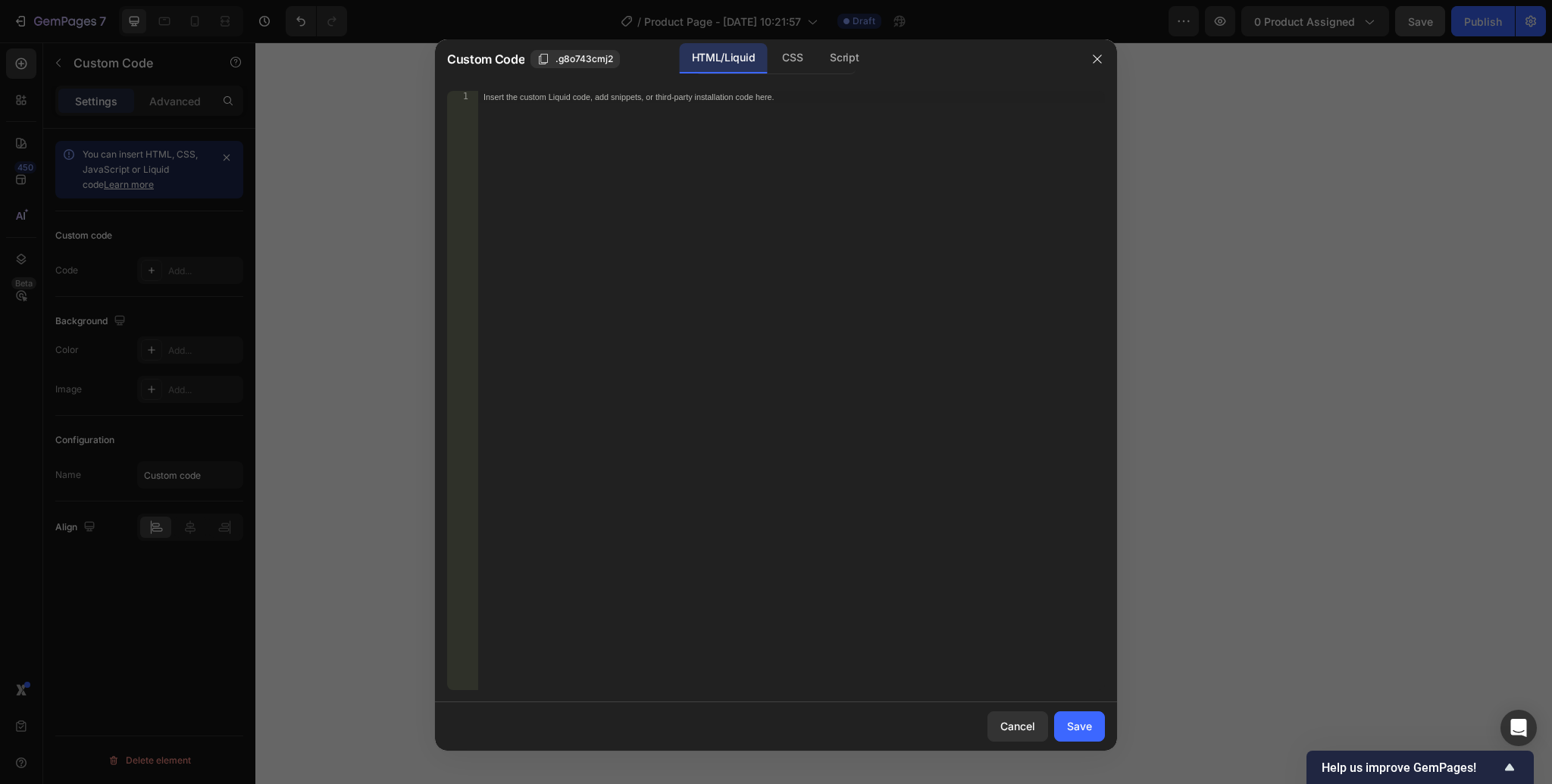
click at [515, 119] on div "Insert the custom Liquid code, add snippets, or third-party installation code h…" at bounding box center [791, 403] width 627 height 624
paste textarea "<div class="globo_widget_21278"></div>"
type textarea "<div class="globo_widget_21278"></div>"
click at [1071, 727] on div "Save" at bounding box center [1080, 726] width 25 height 16
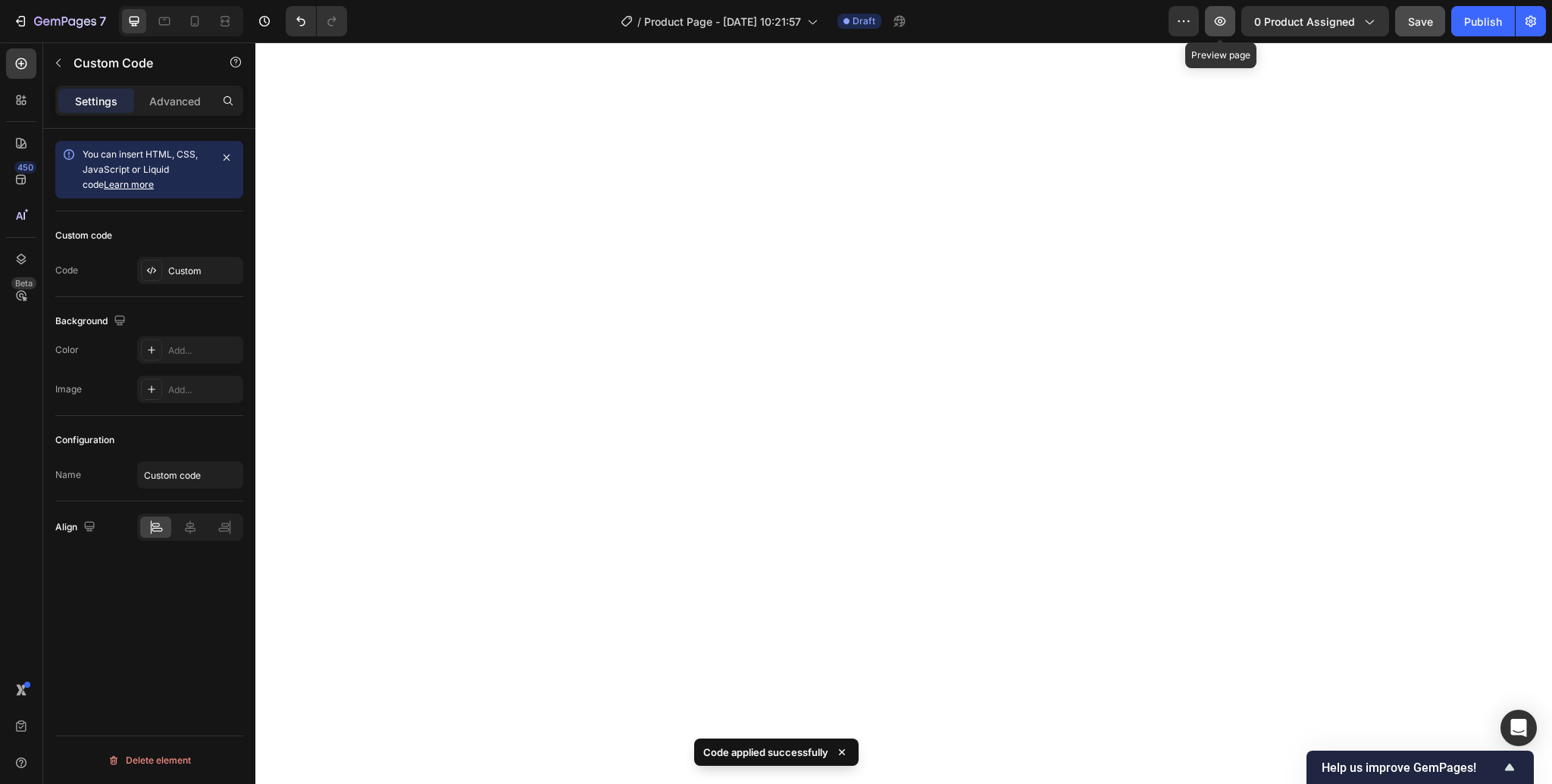
click at [1224, 18] on icon "button" at bounding box center [1220, 20] width 15 height 15
click at [164, 102] on p "Advanced" at bounding box center [175, 101] width 52 height 16
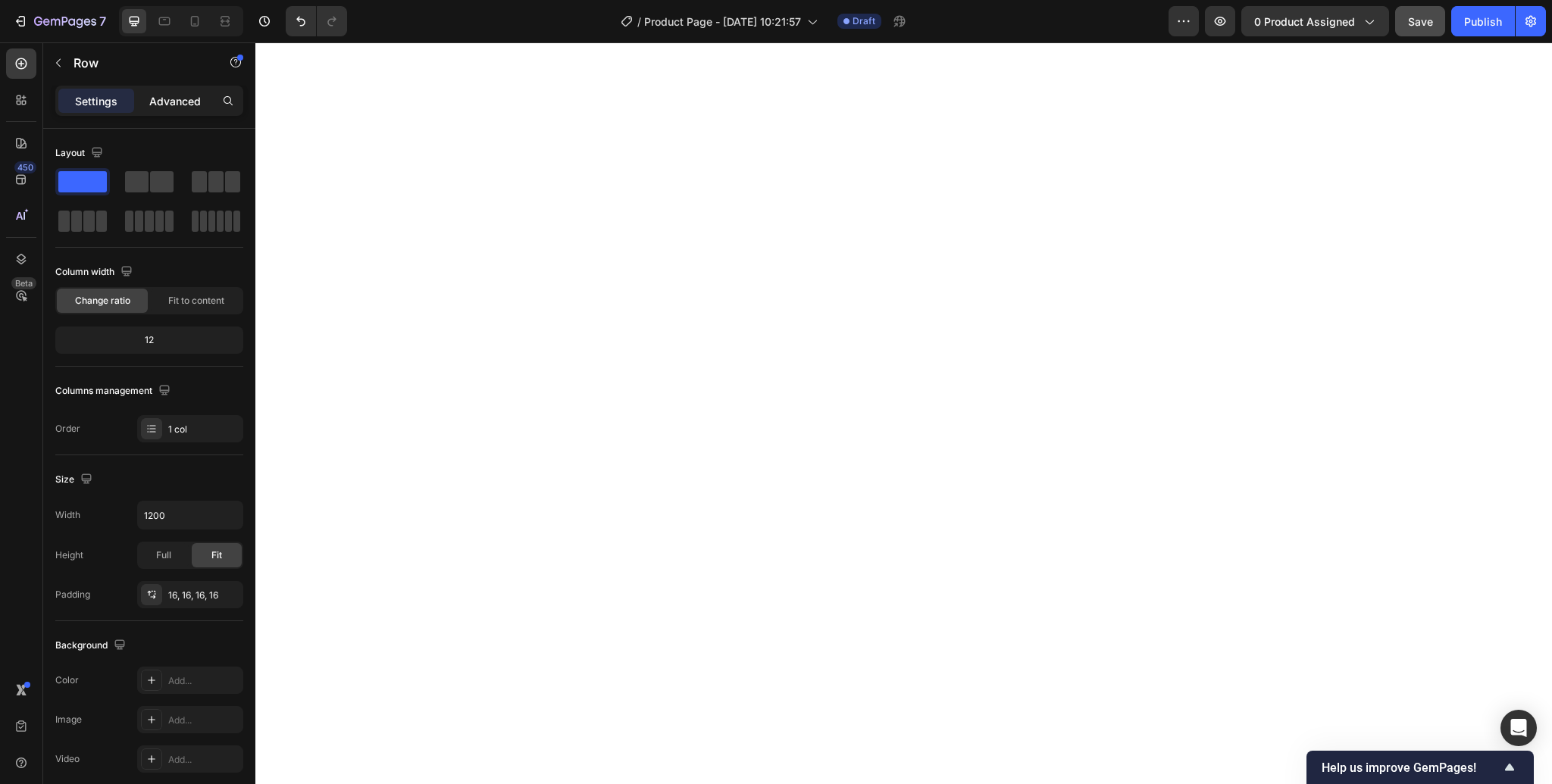
click at [180, 101] on p "Advanced" at bounding box center [175, 101] width 52 height 16
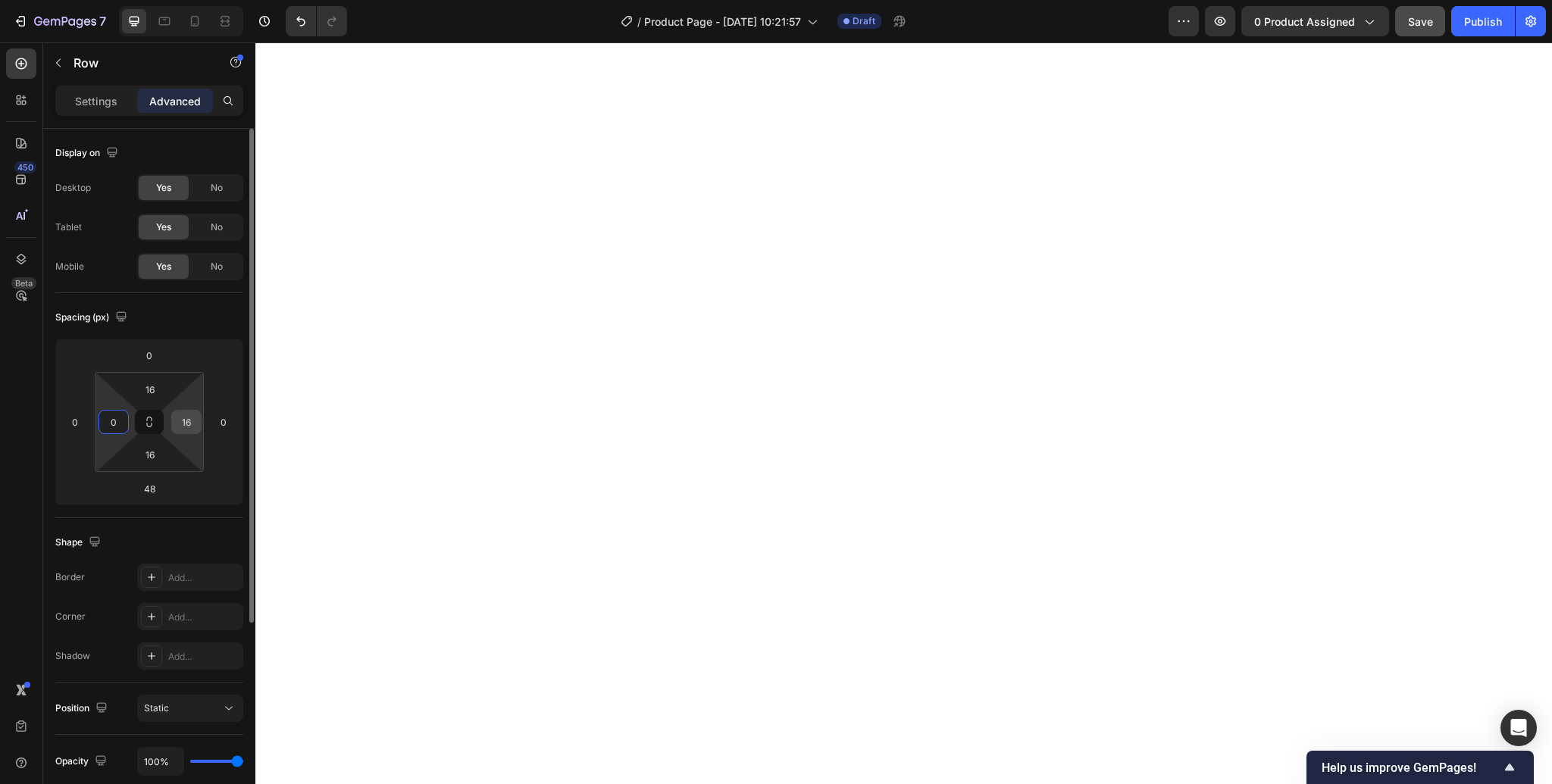
type input "0"
click at [185, 423] on input "16" at bounding box center [186, 422] width 23 height 23
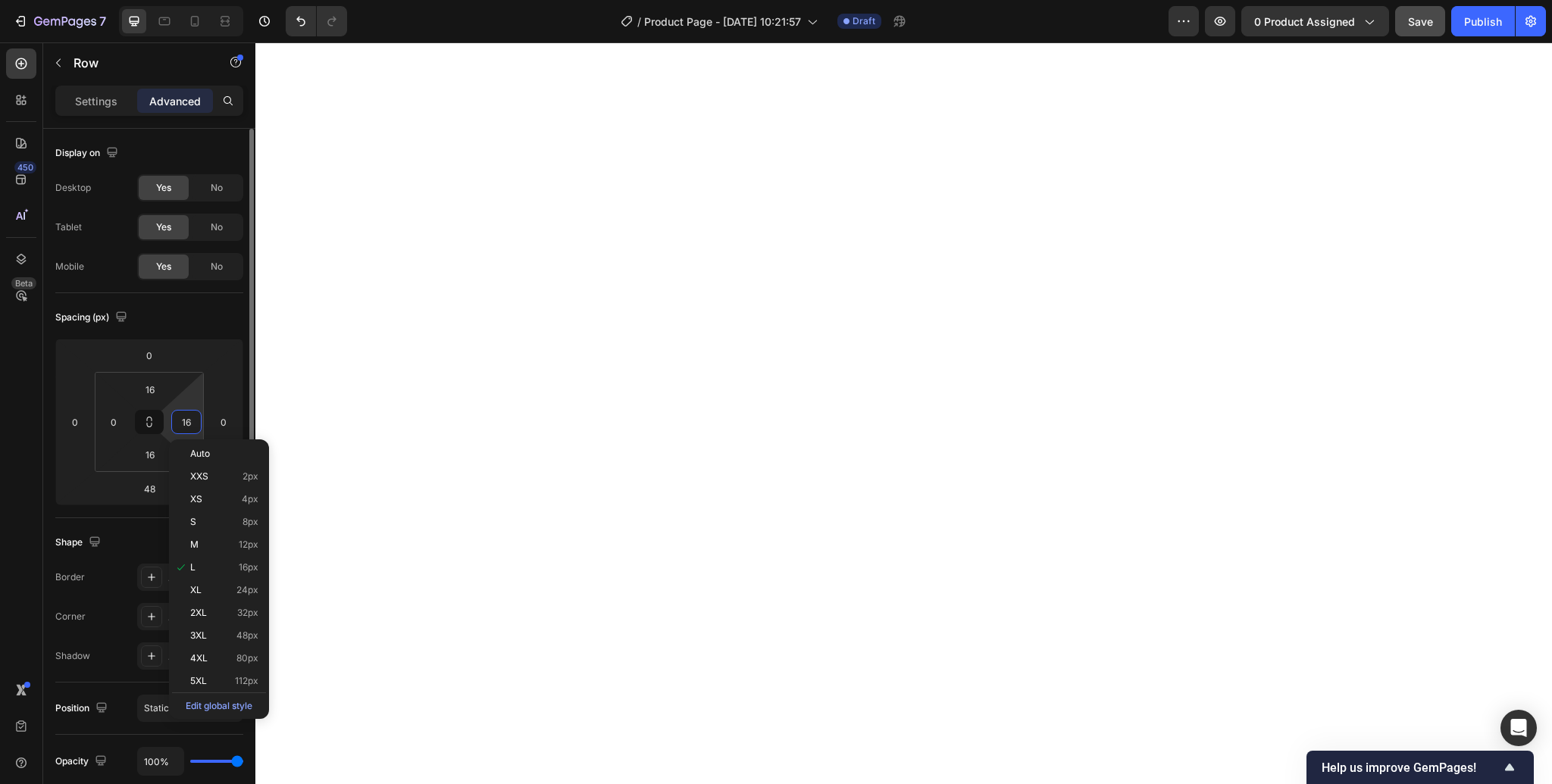
click at [185, 423] on input "16" at bounding box center [186, 422] width 23 height 23
type input "0"
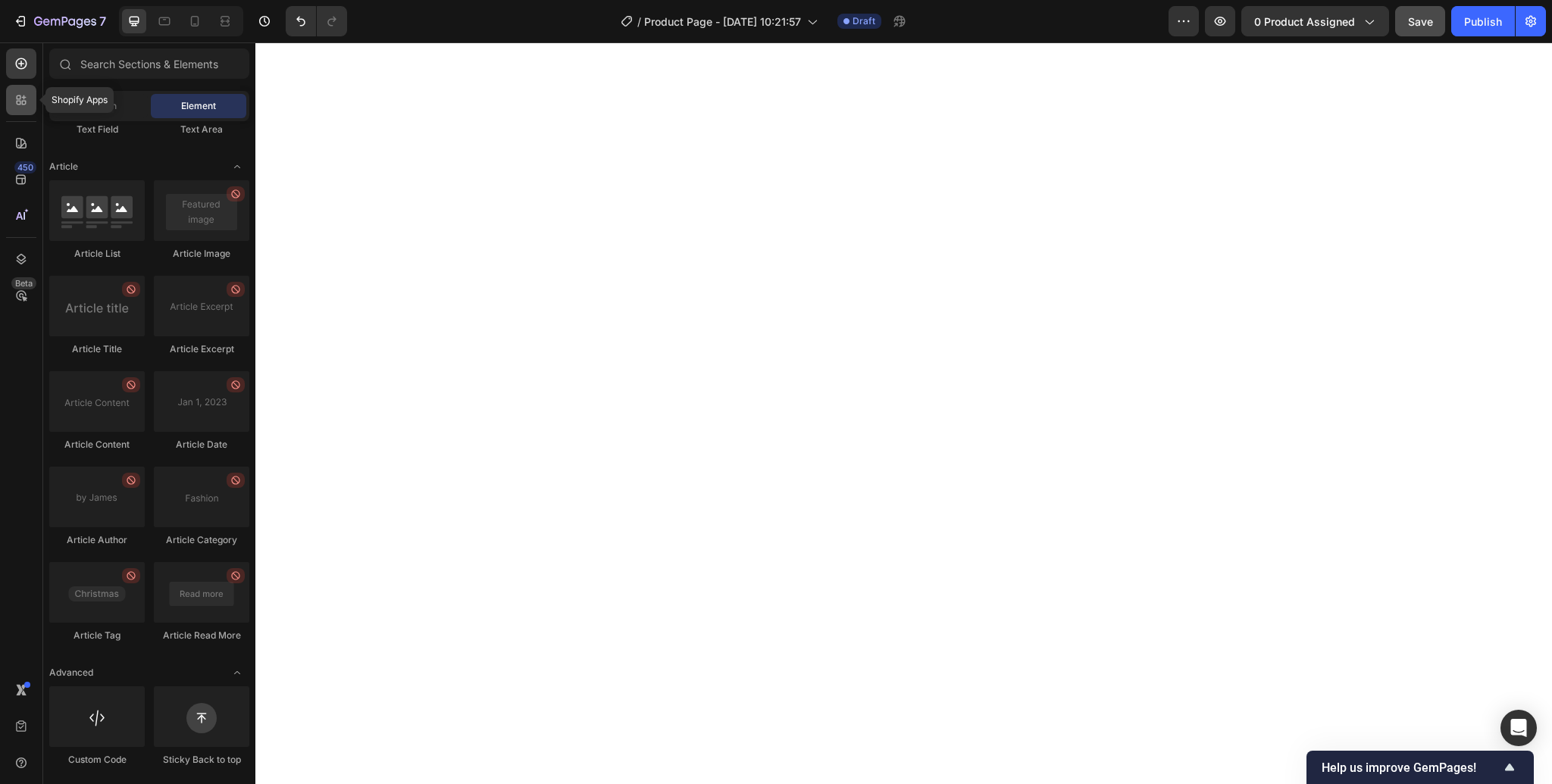
click at [24, 101] on icon at bounding box center [20, 100] width 15 height 15
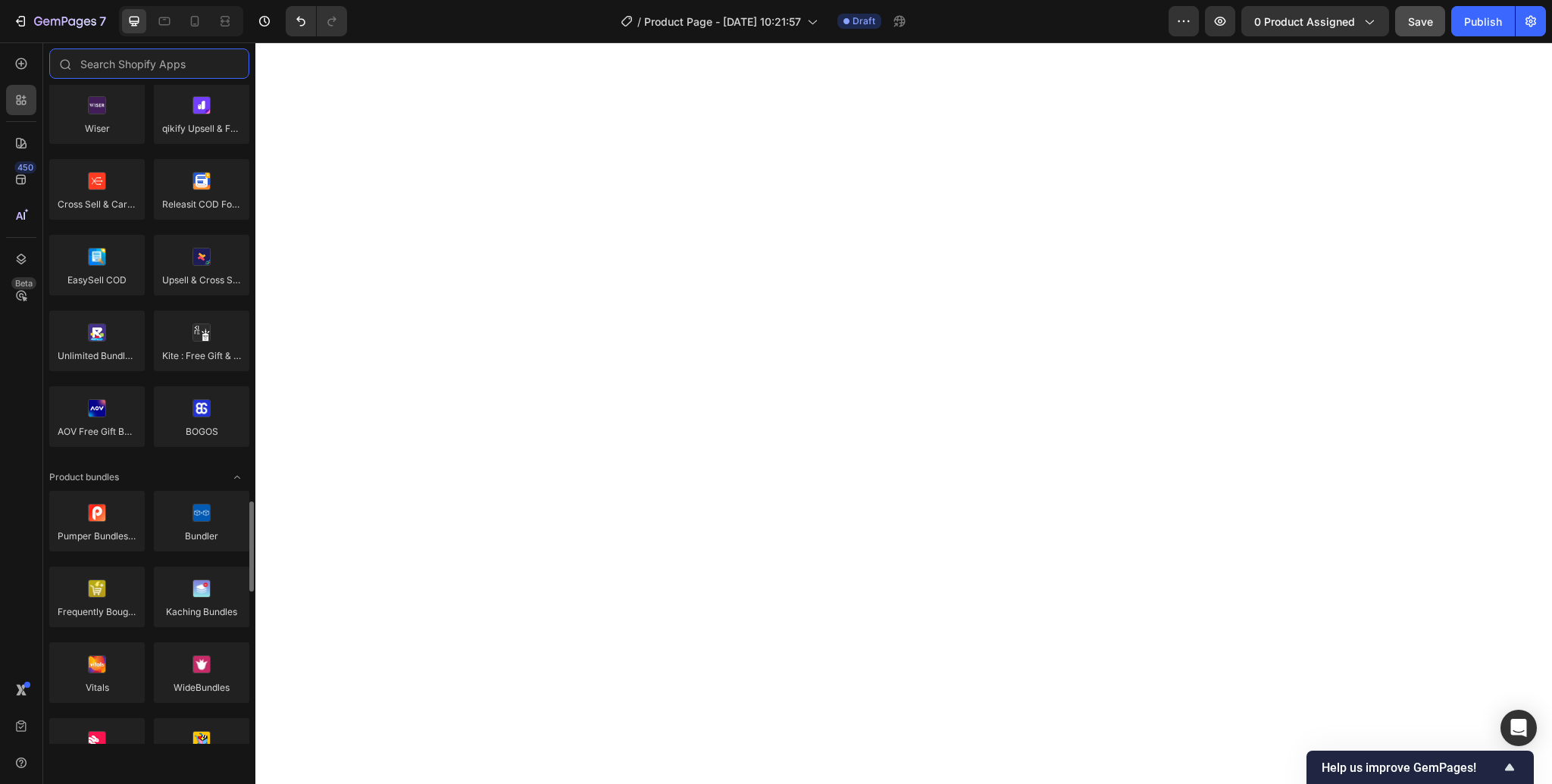
scroll to position [0, 0]
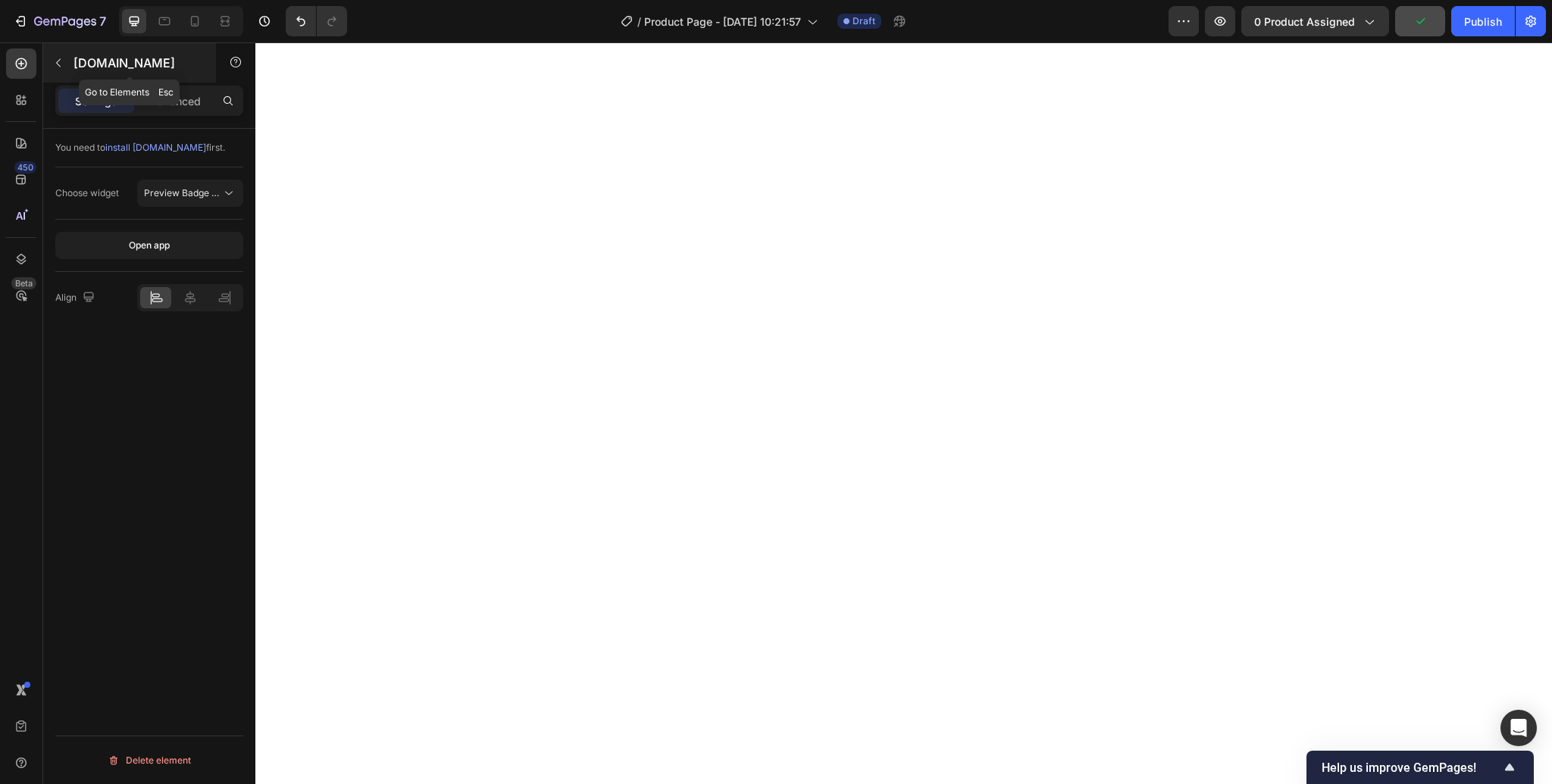
click at [53, 61] on icon "button" at bounding box center [58, 62] width 12 height 12
click at [185, 192] on span "Preview Badge (Stars)" at bounding box center [192, 192] width 96 height 11
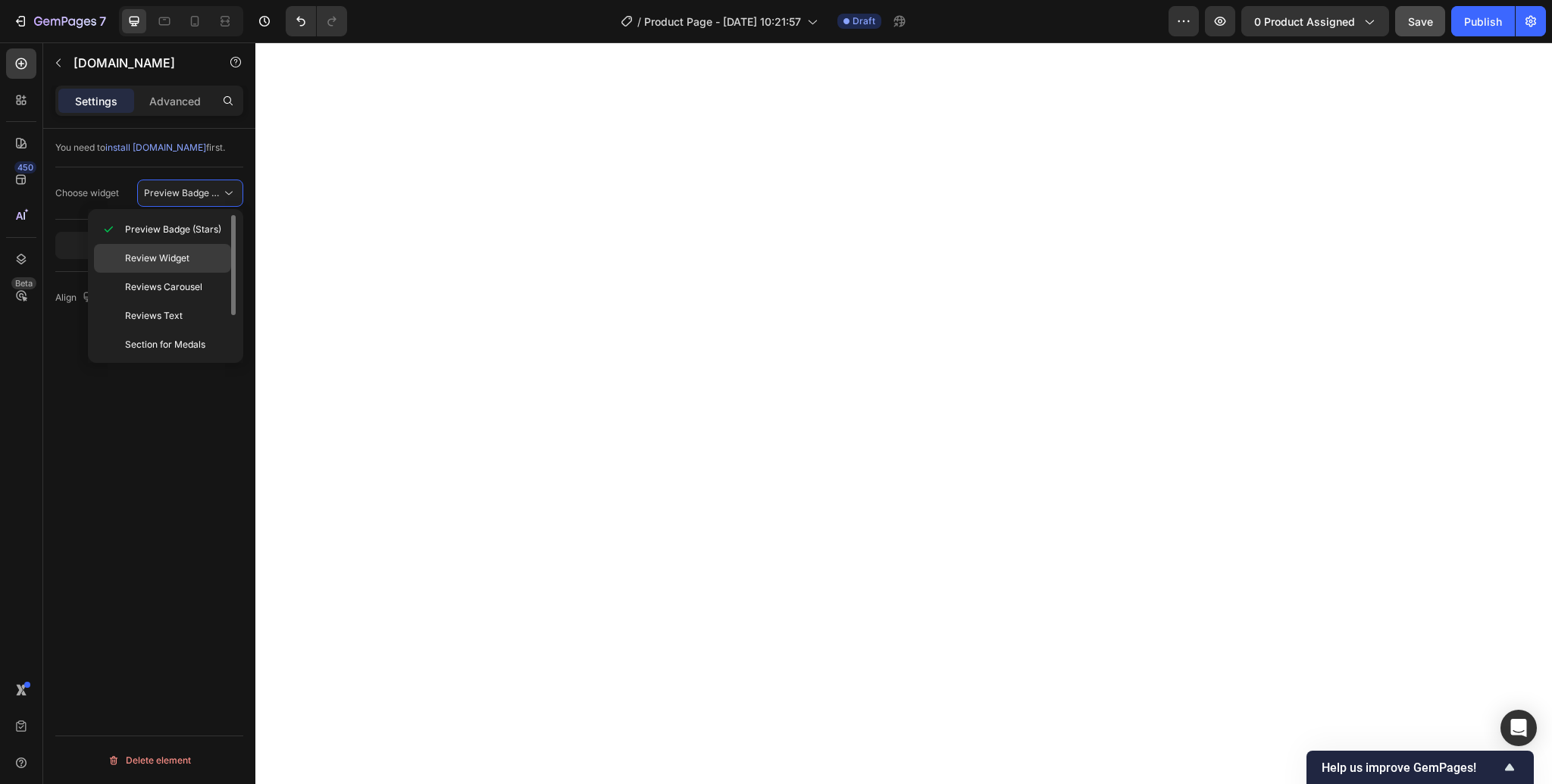
click at [171, 262] on span "Review Widget" at bounding box center [157, 258] width 64 height 13
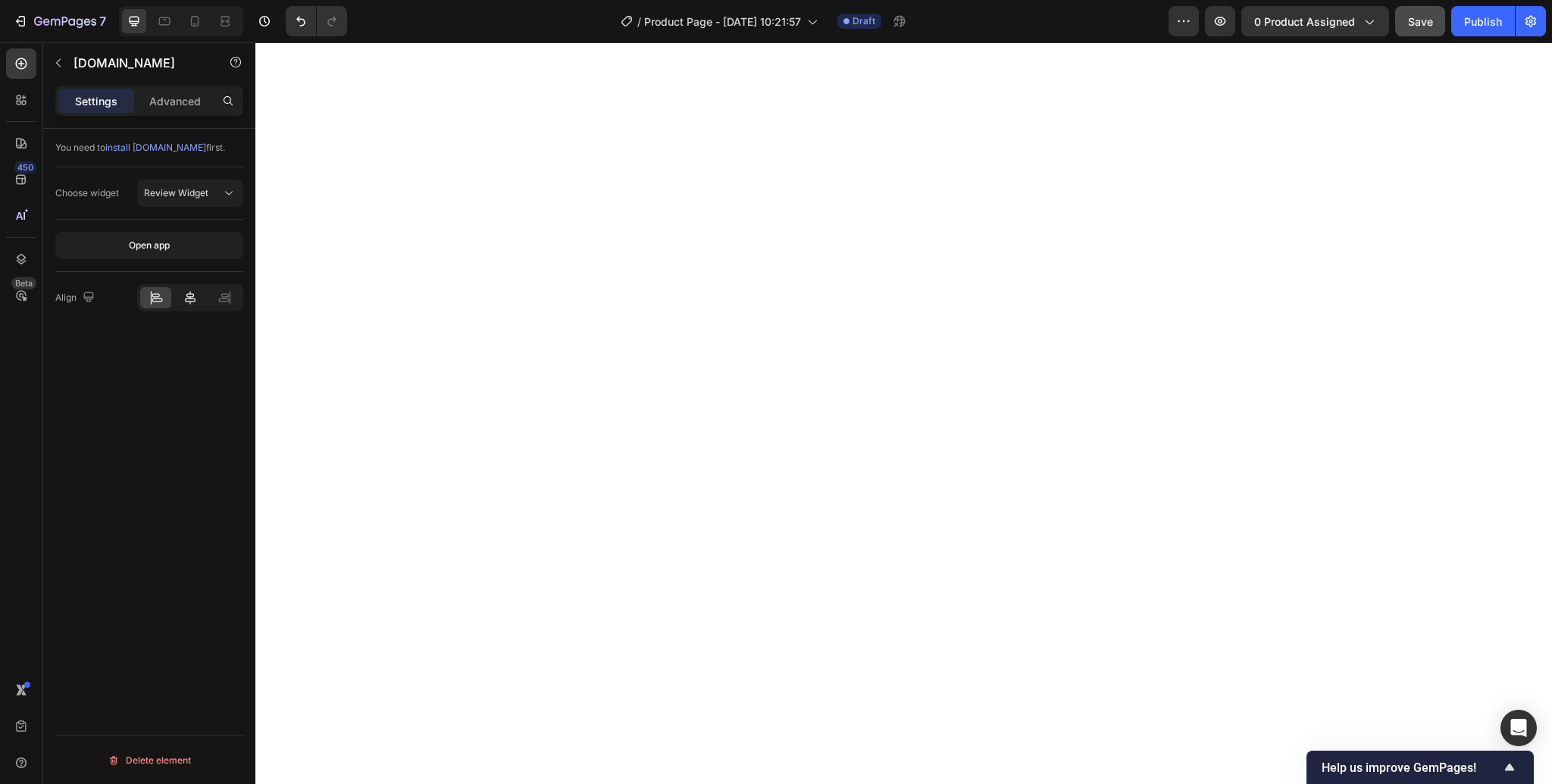
click at [188, 298] on icon at bounding box center [189, 297] width 10 height 13
click at [1420, 19] on span "Save" at bounding box center [1420, 21] width 25 height 13
click at [159, 293] on icon at bounding box center [156, 297] width 15 height 15
click at [1429, 23] on span "Save" at bounding box center [1420, 21] width 25 height 13
click at [174, 189] on span "Review Widget" at bounding box center [176, 192] width 64 height 11
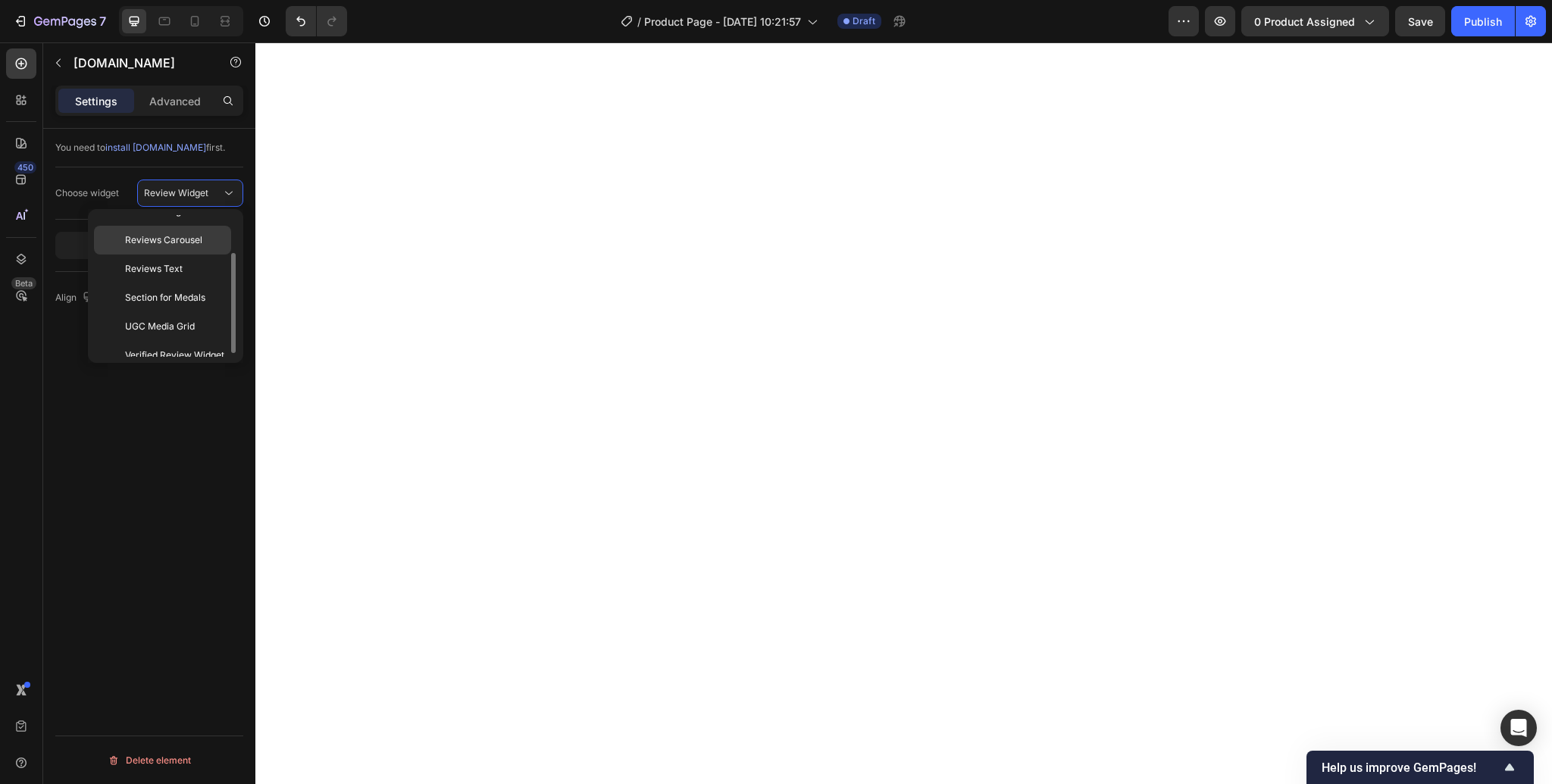
scroll to position [57, 0]
click at [184, 343] on span "Verified Review Widget" at bounding box center [174, 344] width 99 height 13
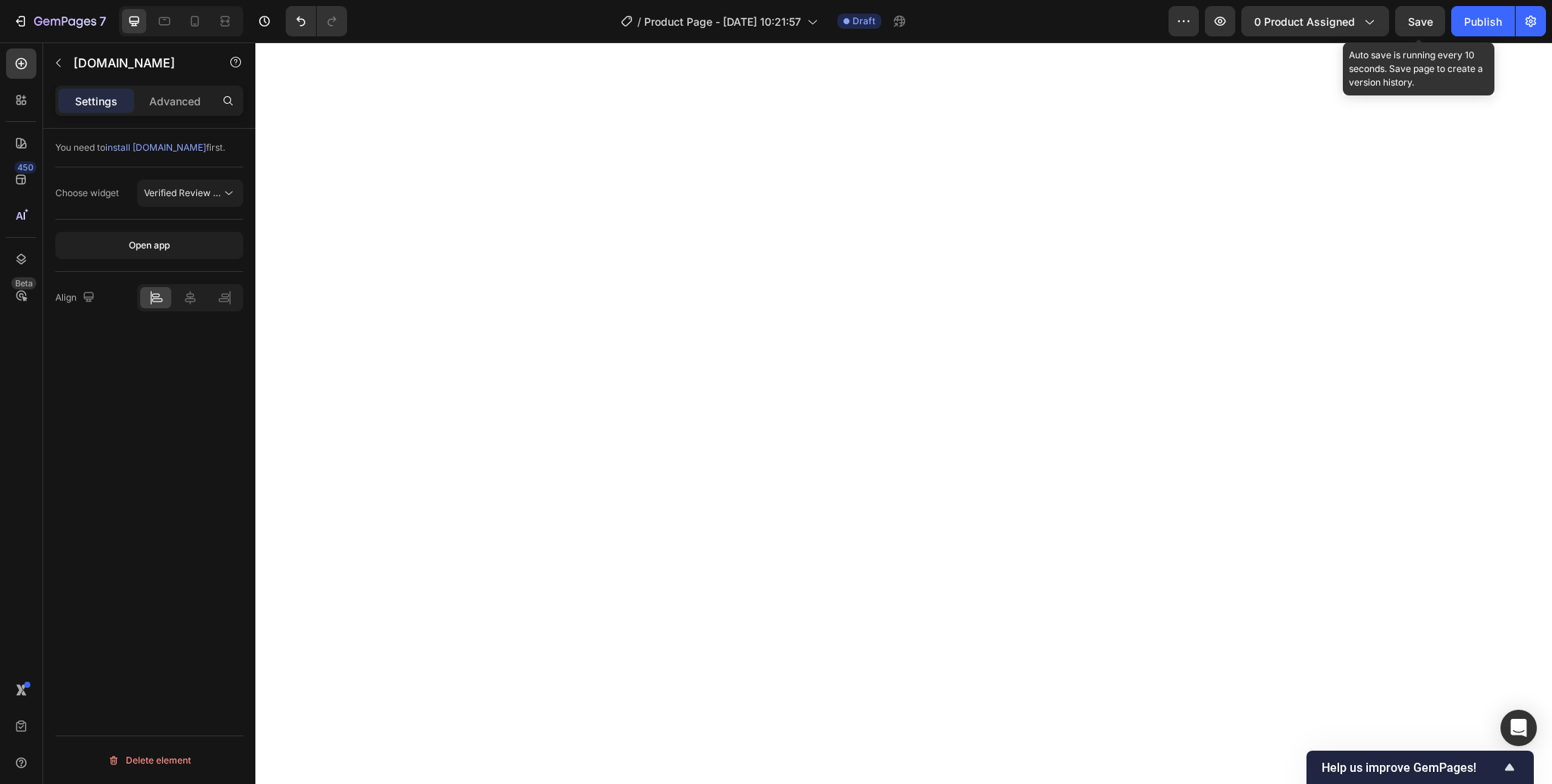
click at [1419, 27] on span "Save" at bounding box center [1420, 21] width 25 height 13
click at [203, 192] on span "Verified Review Widget" at bounding box center [193, 192] width 99 height 11
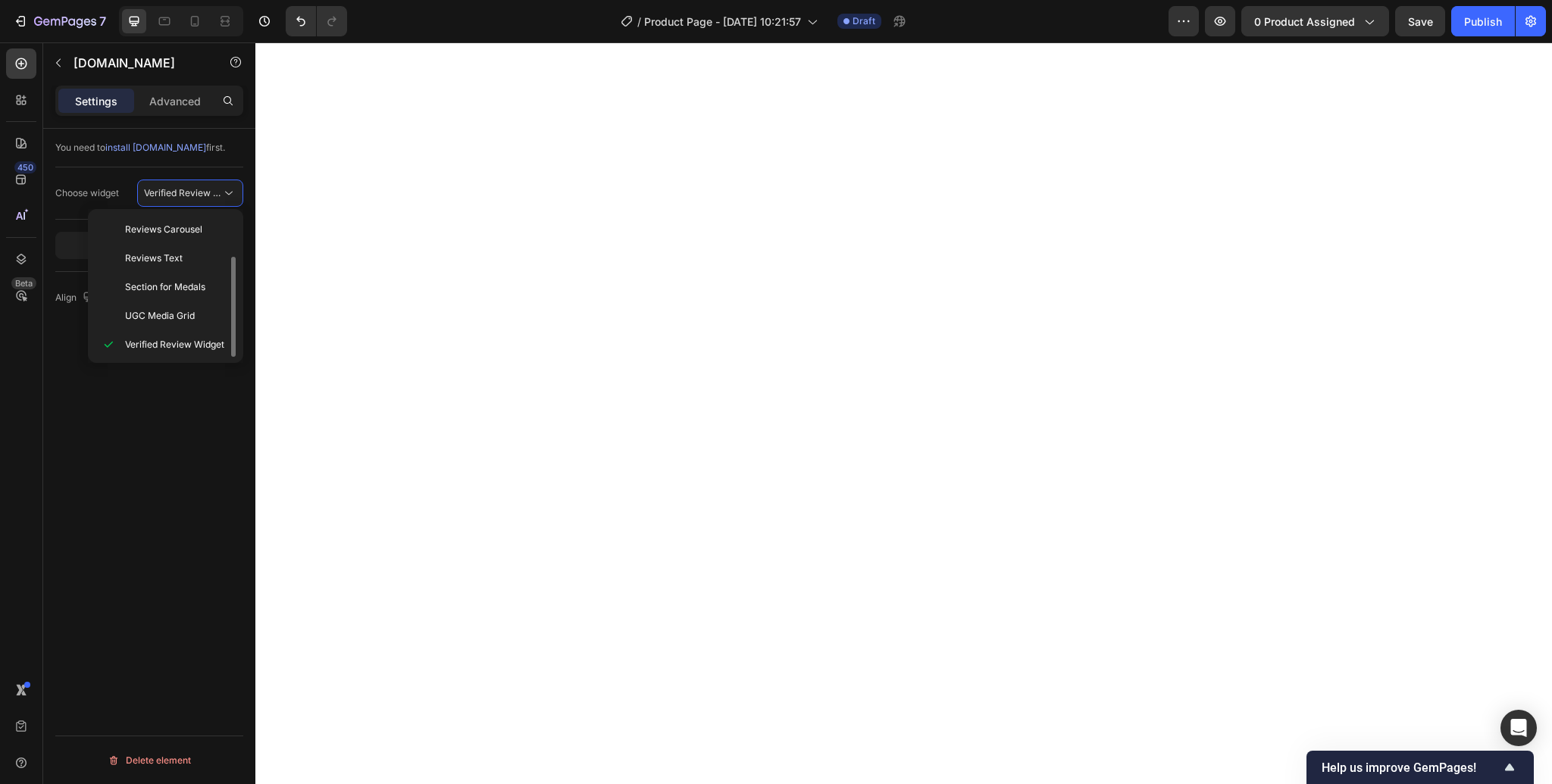
scroll to position [0, 0]
click at [191, 259] on p "Review Widget" at bounding box center [174, 258] width 99 height 13
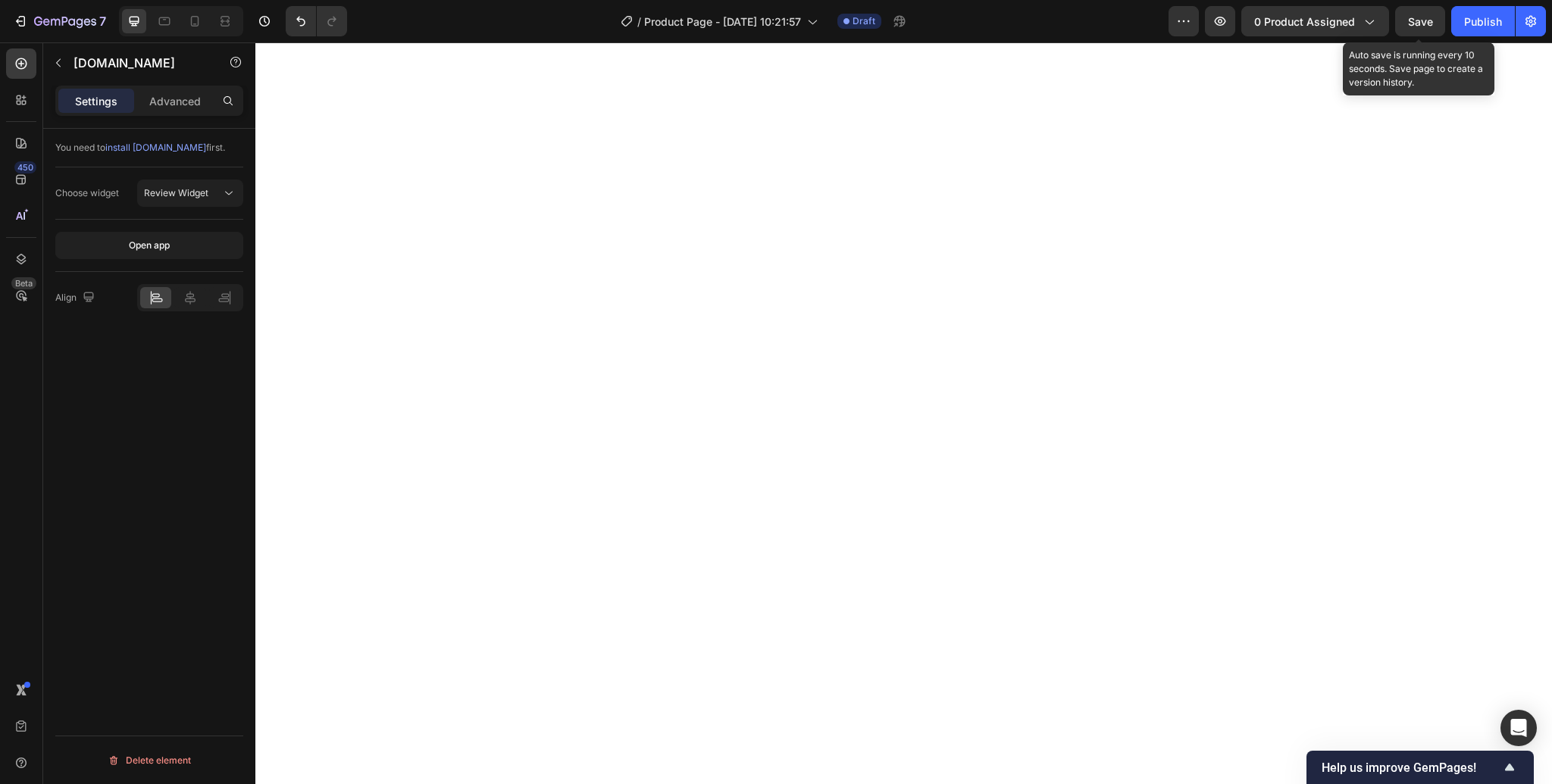
click at [1417, 20] on span "Save" at bounding box center [1420, 21] width 25 height 13
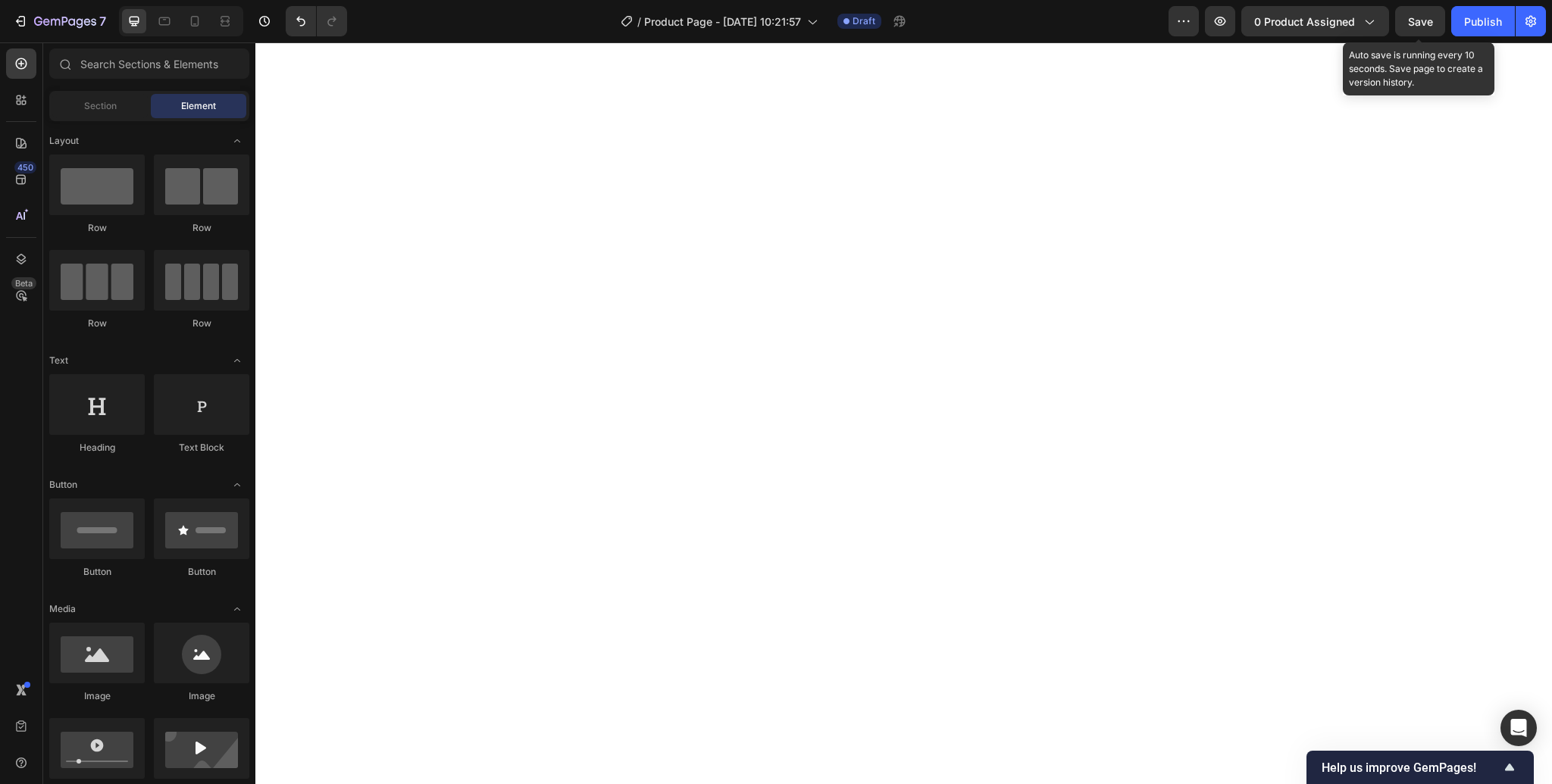
click at [1420, 16] on span "Save" at bounding box center [1420, 21] width 25 height 13
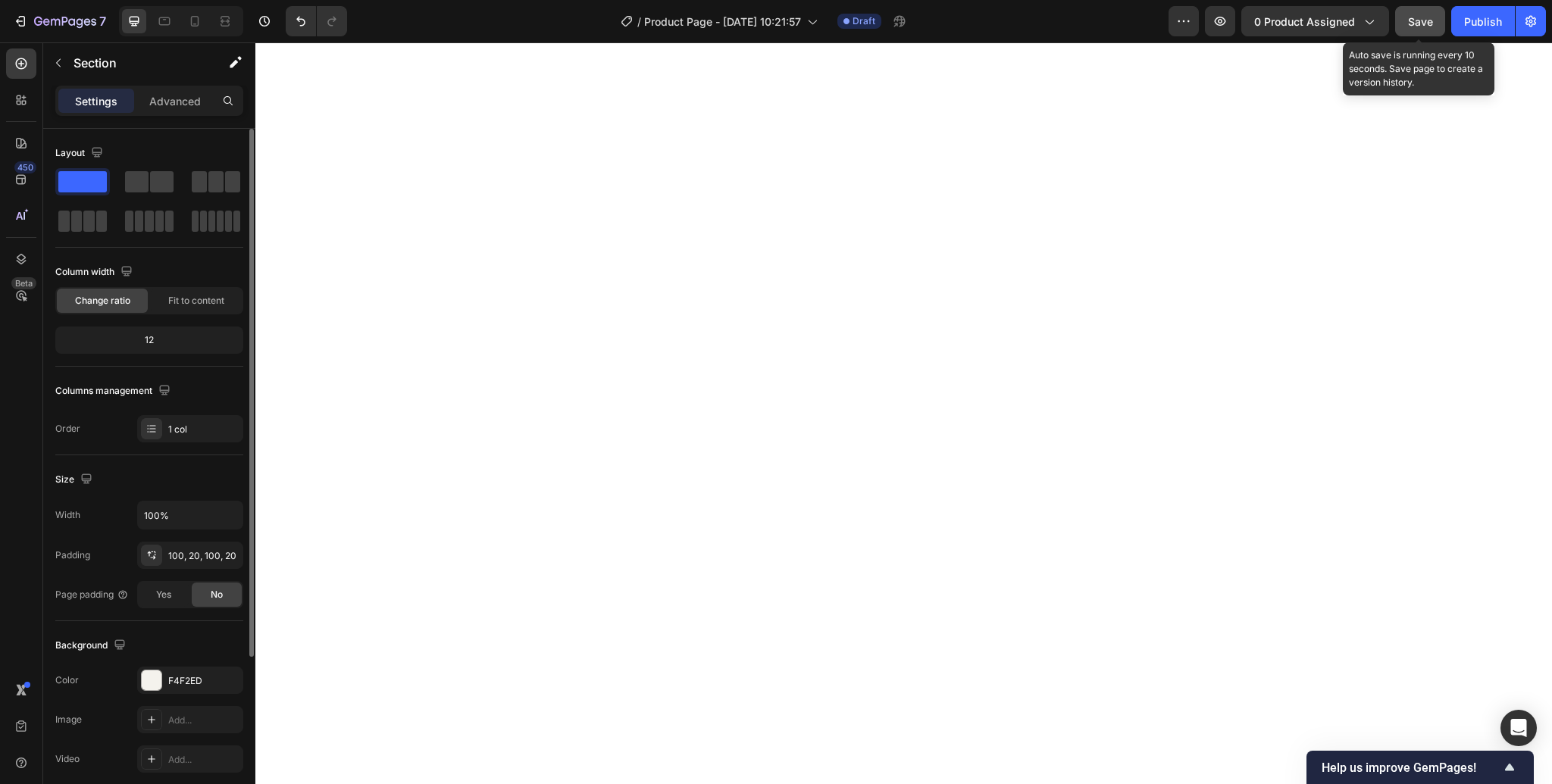
click at [1414, 31] on button "Save" at bounding box center [1420, 21] width 50 height 31
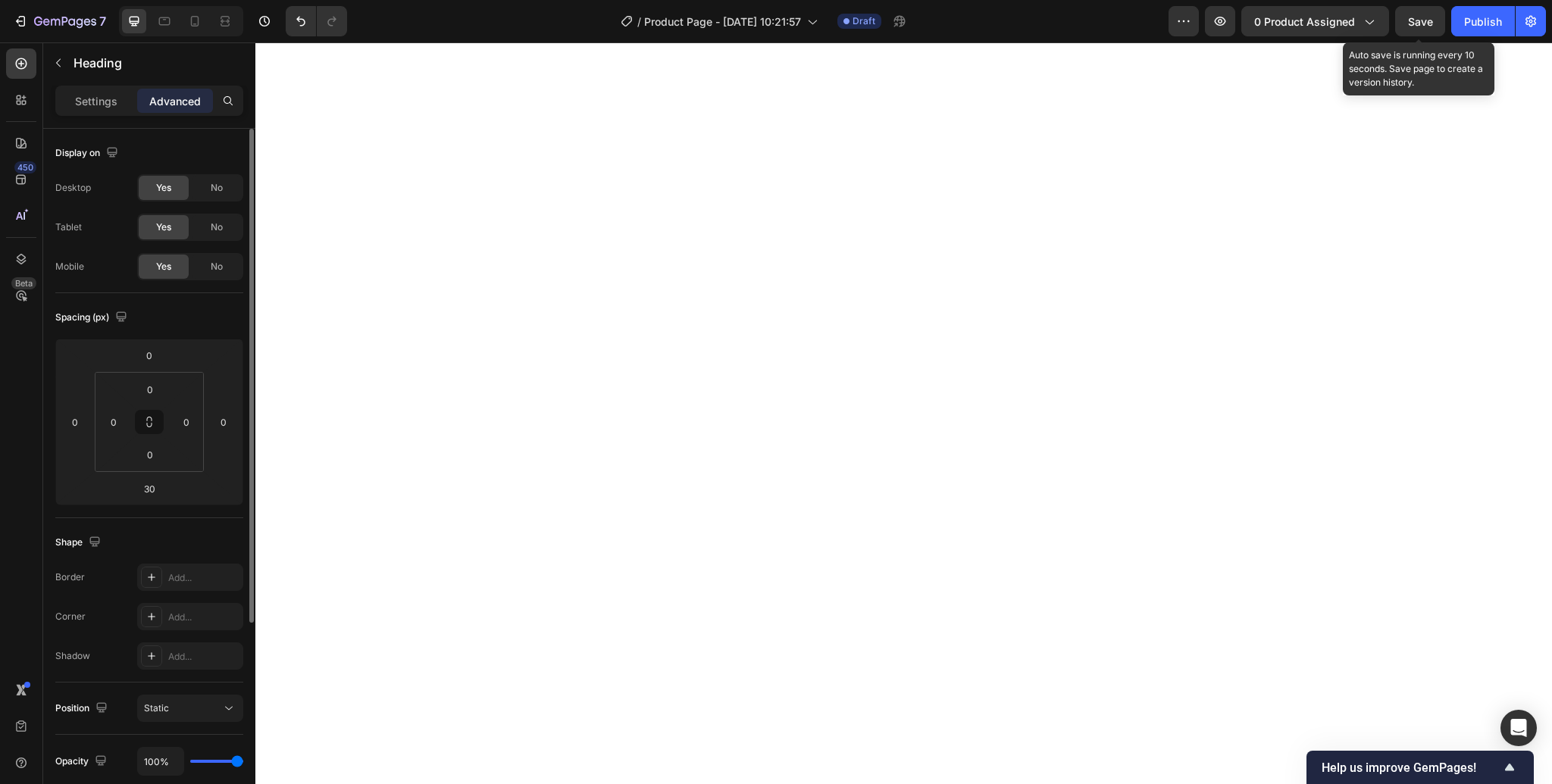
click at [1427, 20] on span "Save" at bounding box center [1420, 21] width 25 height 13
